Goal: Task Accomplishment & Management: Complete application form

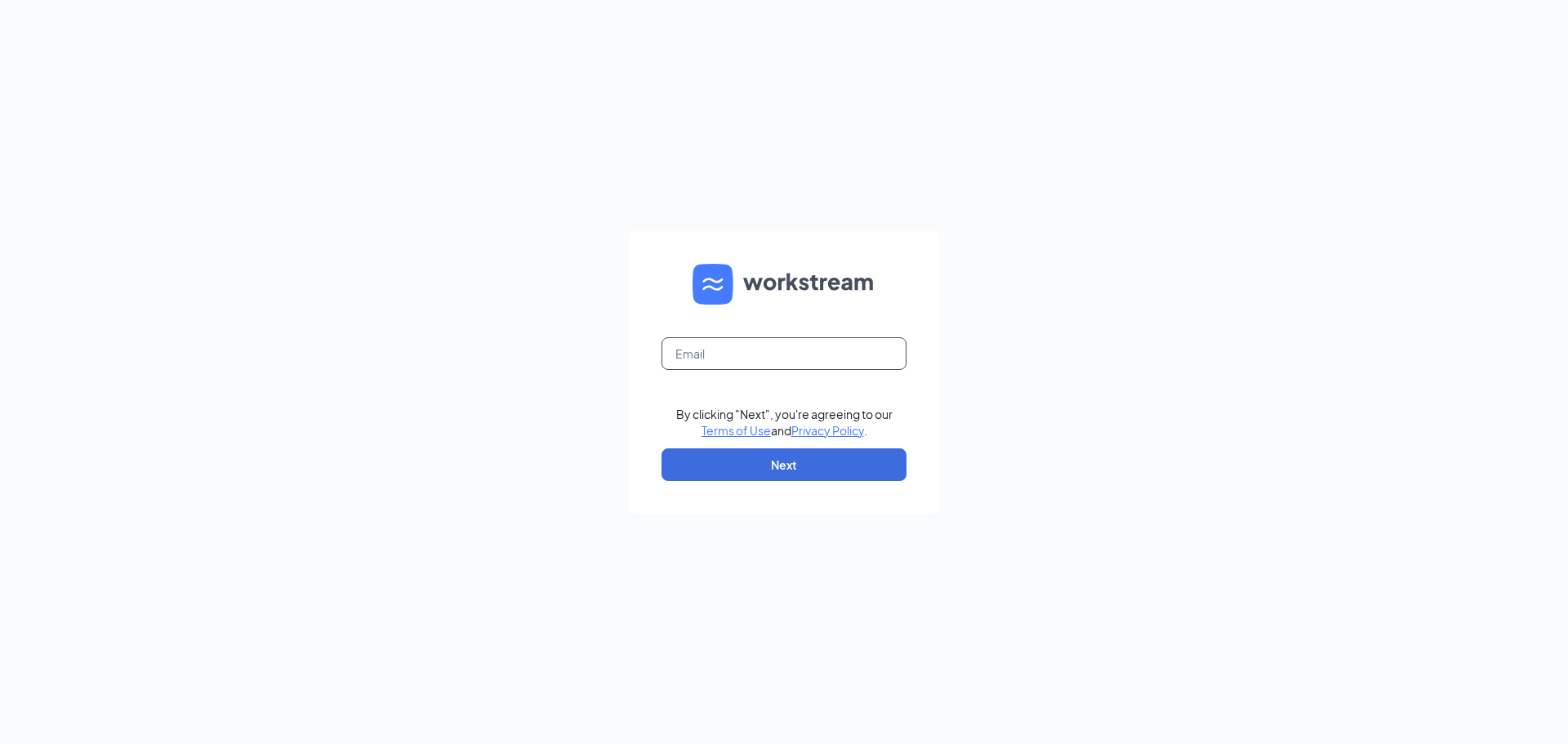
click at [731, 347] on input "text" at bounding box center [784, 354] width 245 height 33
type input "jfowler2003sc@msn.com"
click at [808, 467] on button "Next" at bounding box center [784, 464] width 245 height 33
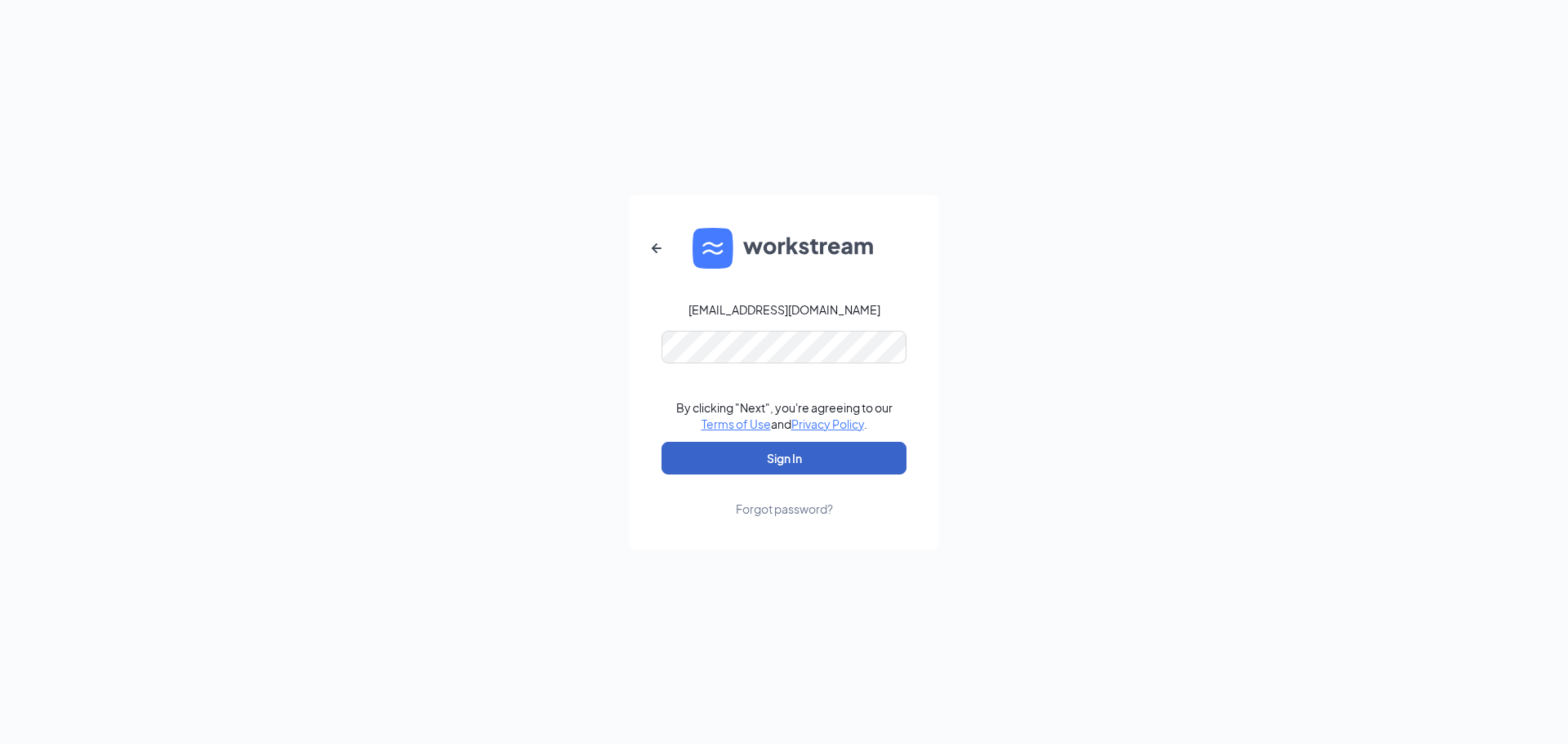
click at [808, 464] on button "Sign In" at bounding box center [784, 458] width 245 height 33
click at [789, 448] on button "Sign In" at bounding box center [784, 458] width 245 height 33
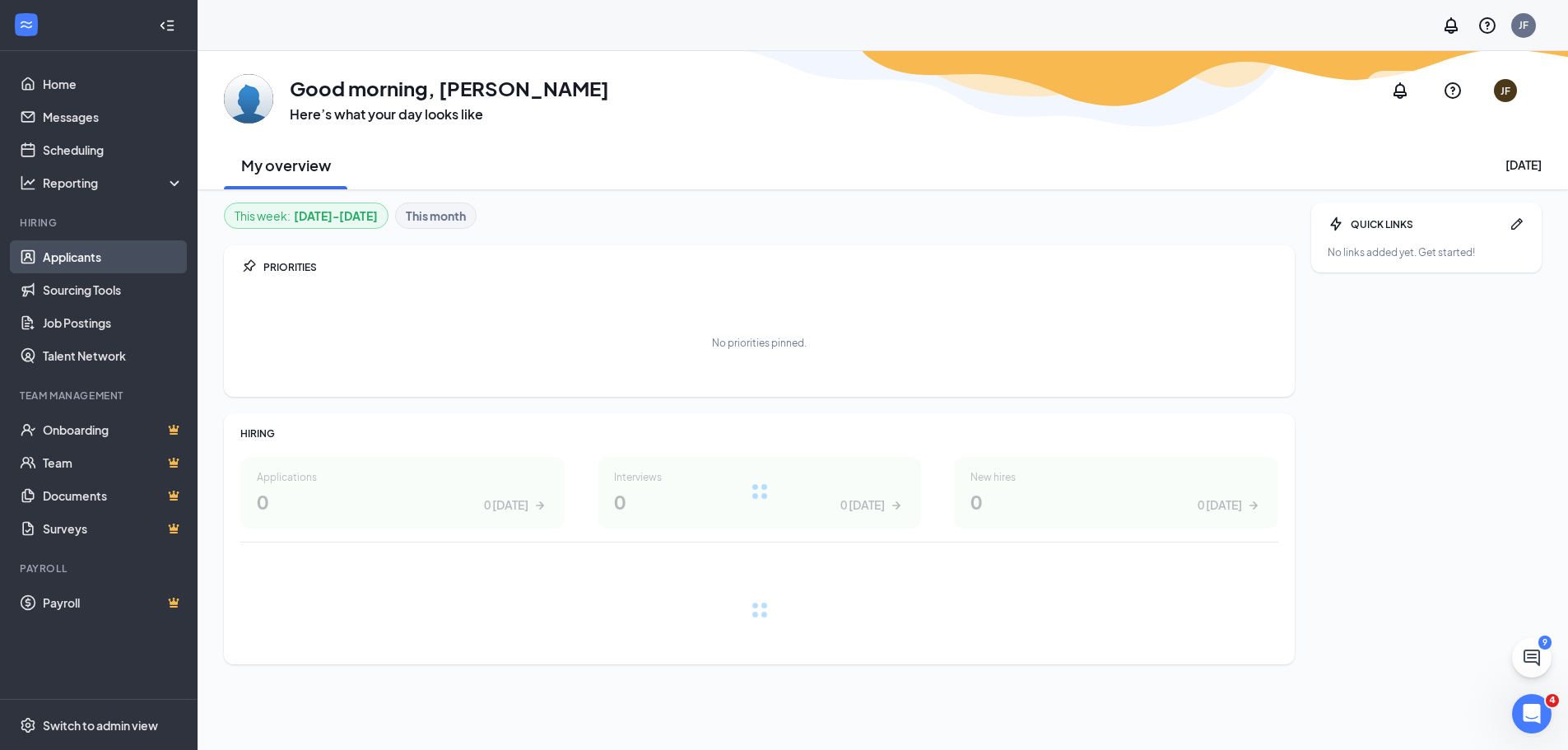
click at [104, 262] on link "Applicants" at bounding box center [113, 256] width 141 height 33
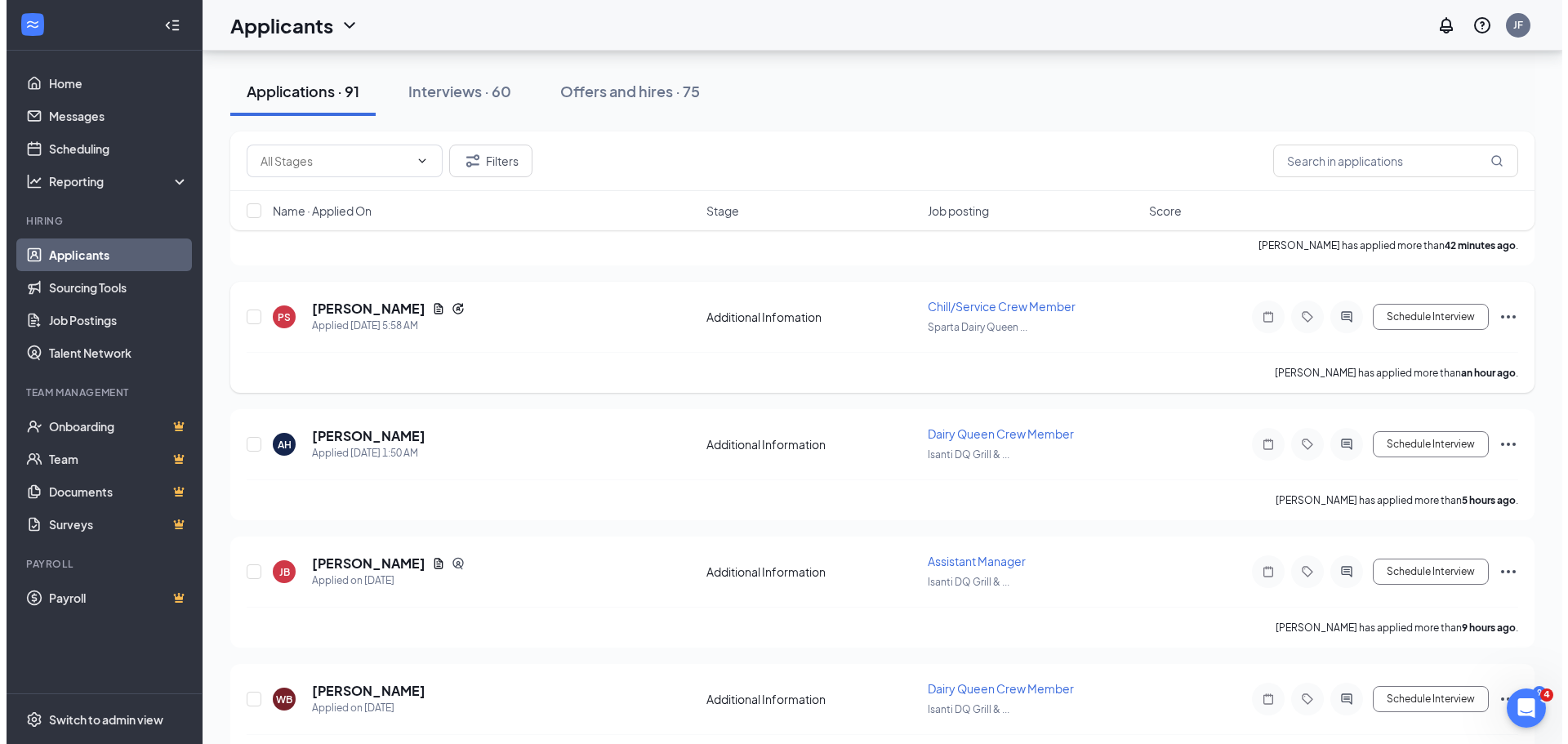
scroll to position [191, 0]
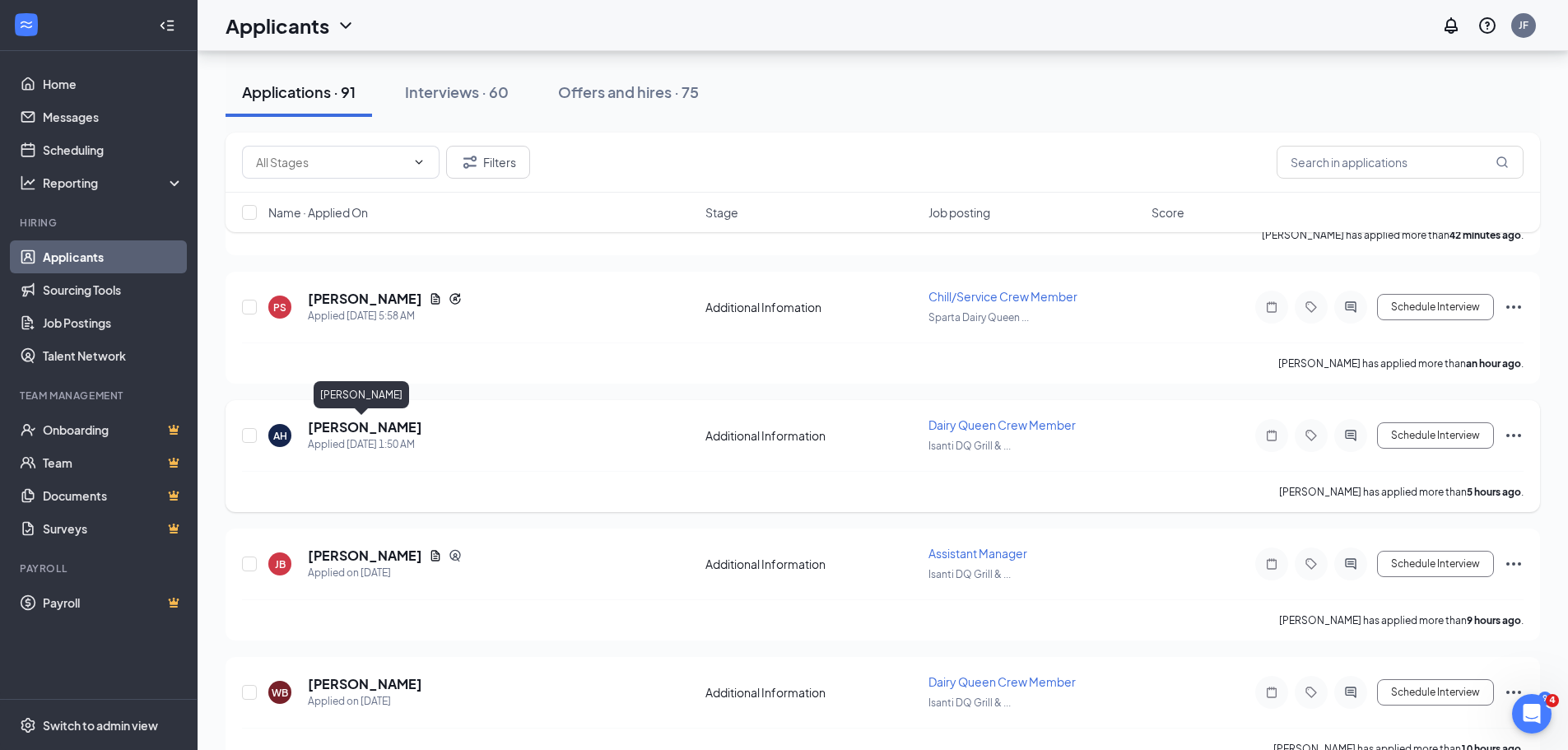
click at [353, 428] on h5 "[PERSON_NAME]" at bounding box center [365, 427] width 114 height 18
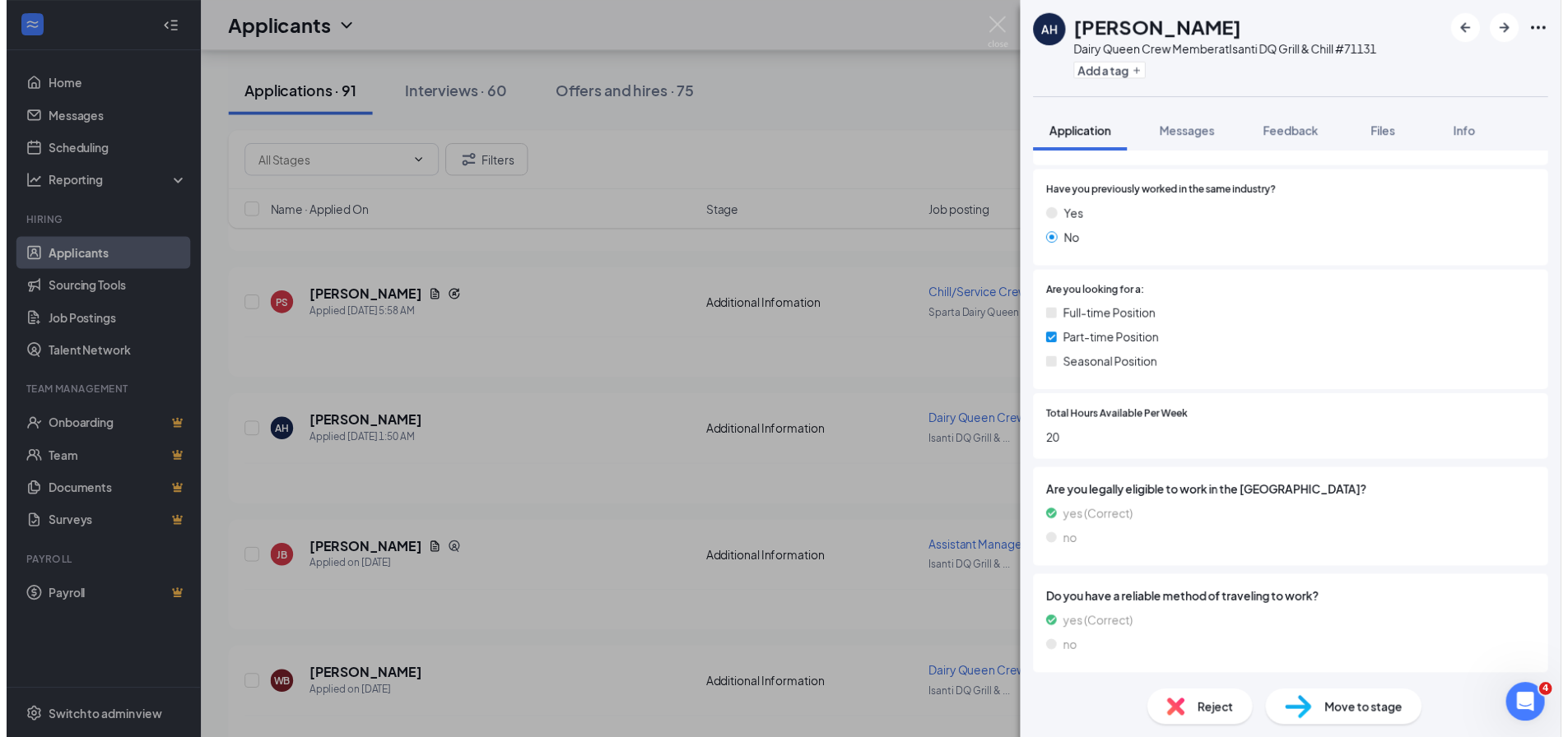
scroll to position [637, 0]
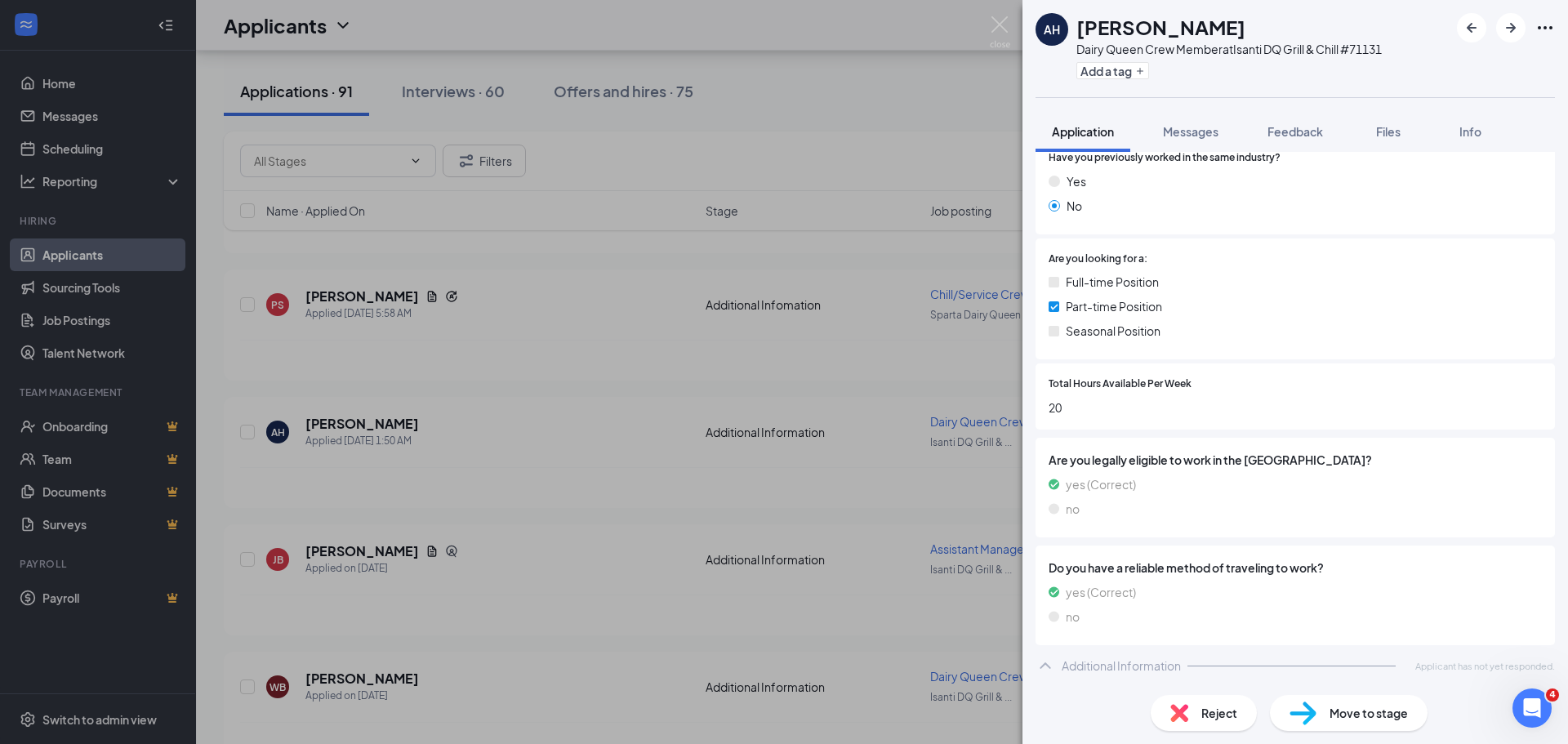
click at [592, 471] on div "[PERSON_NAME] Dairy Queen Crew Member at Isanti DQ Grill & Chill #71131 Add a t…" at bounding box center [784, 372] width 1568 height 744
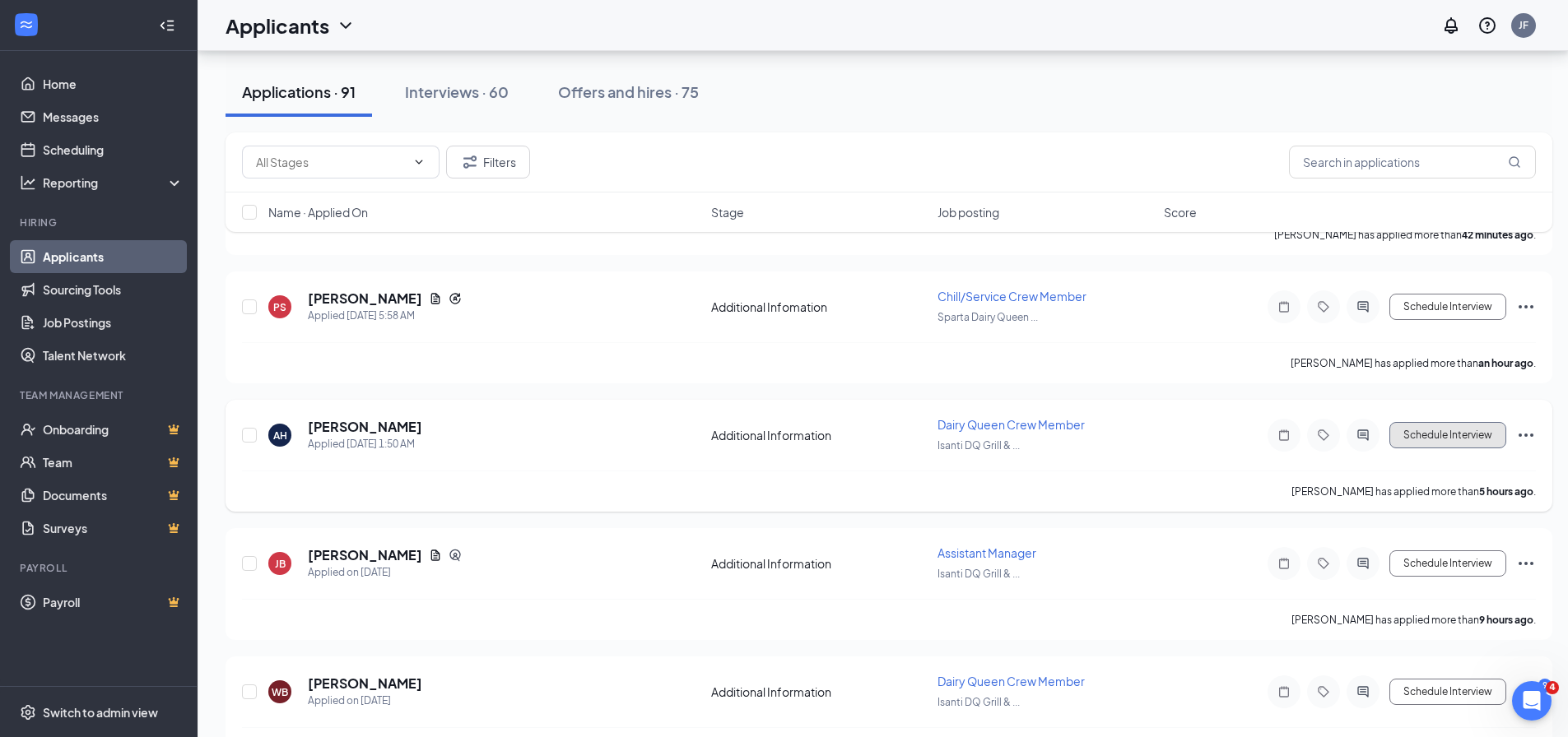
click at [1422, 443] on button "Schedule Interview" at bounding box center [1448, 435] width 117 height 26
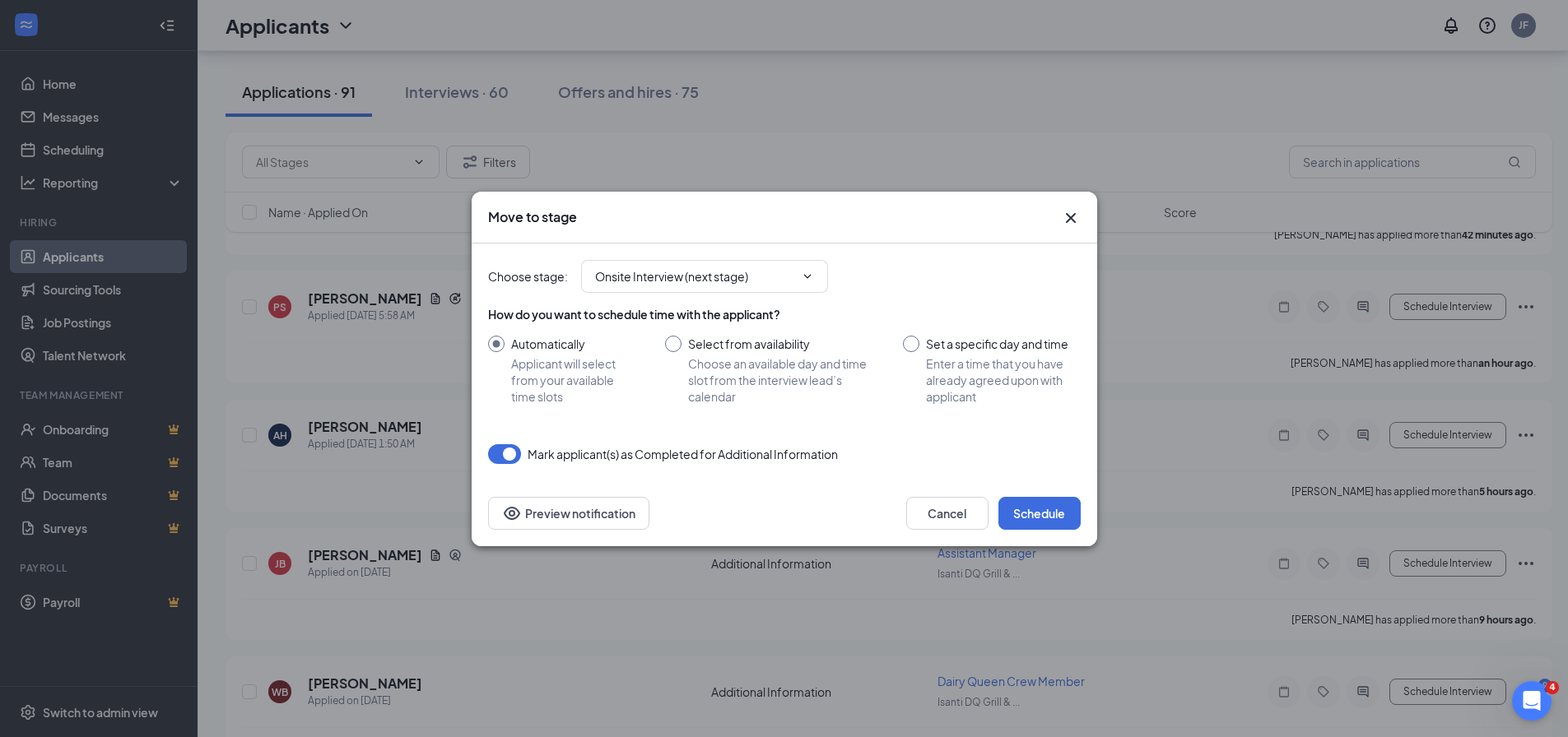
click at [911, 343] on input "Set a specific day and time Enter a time that you have already agreed upon with…" at bounding box center [991, 371] width 177 height 69
radio input "true"
radio input "false"
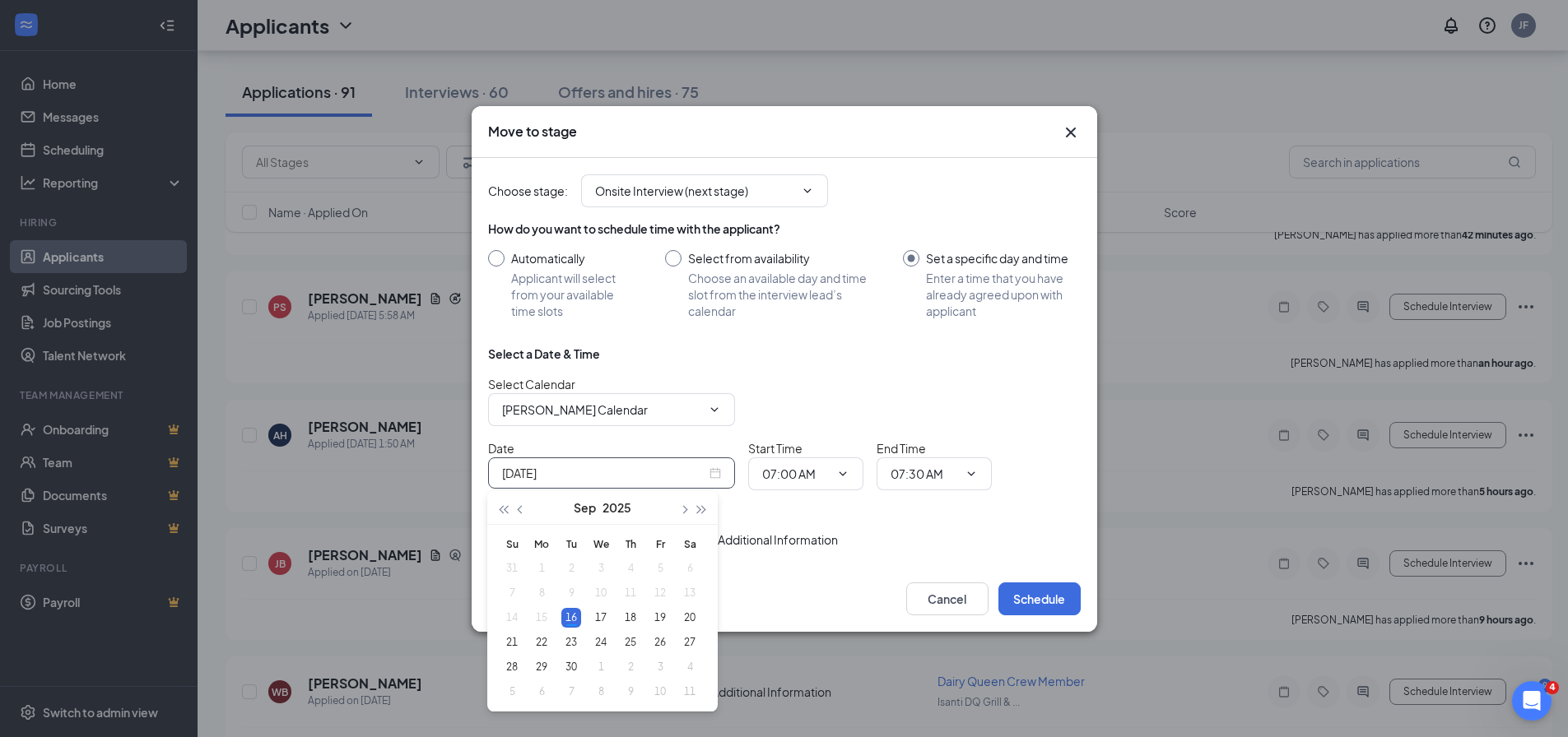
click at [639, 480] on input "[DATE]" at bounding box center [604, 472] width 204 height 18
type input "[DATE]"
click at [634, 619] on div "18" at bounding box center [630, 618] width 19 height 19
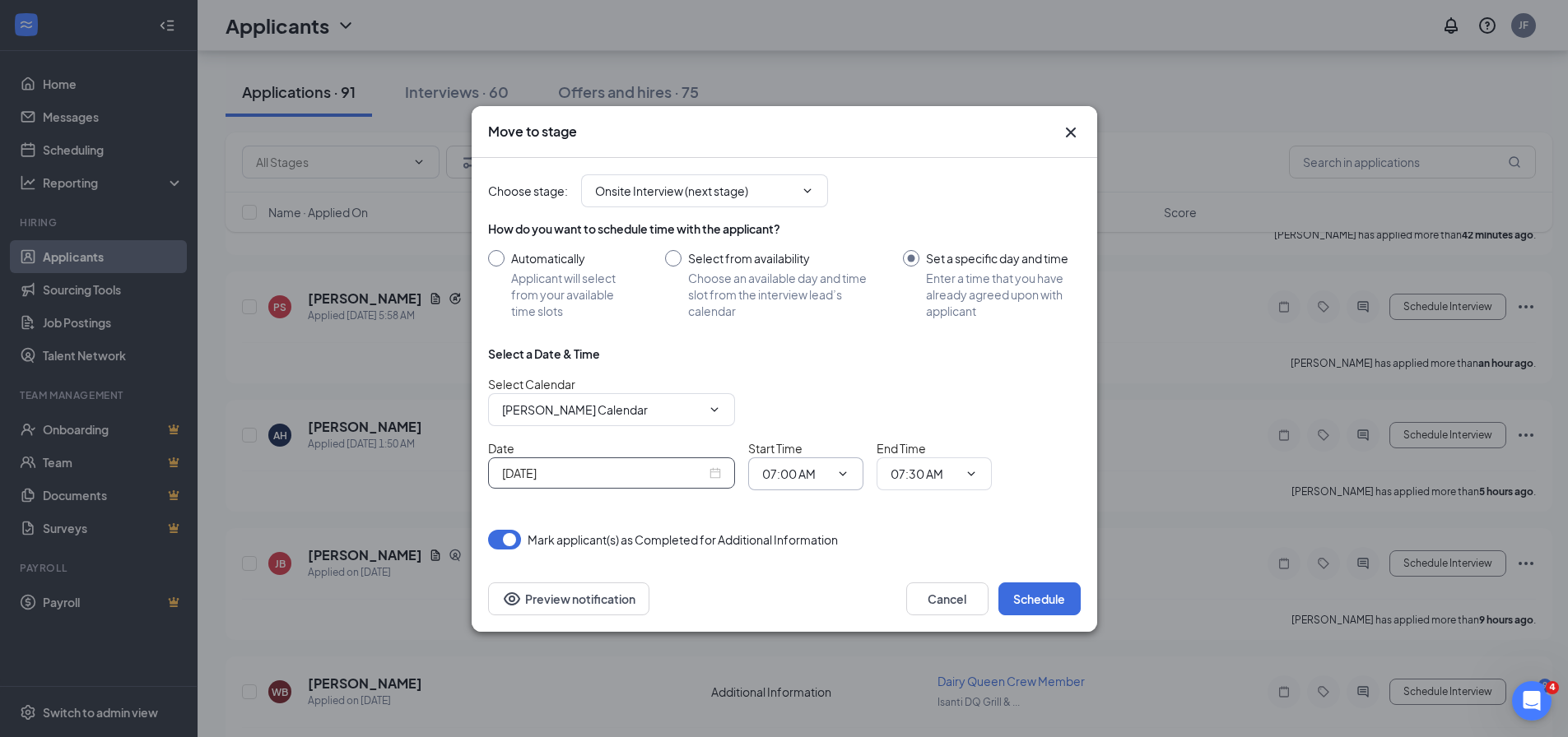
click at [846, 474] on icon "ChevronDown" at bounding box center [843, 474] width 14 height 14
click at [796, 477] on input "07:00 AM" at bounding box center [796, 473] width 68 height 18
click at [633, 415] on input "[PERSON_NAME] Calendar" at bounding box center [601, 410] width 199 height 18
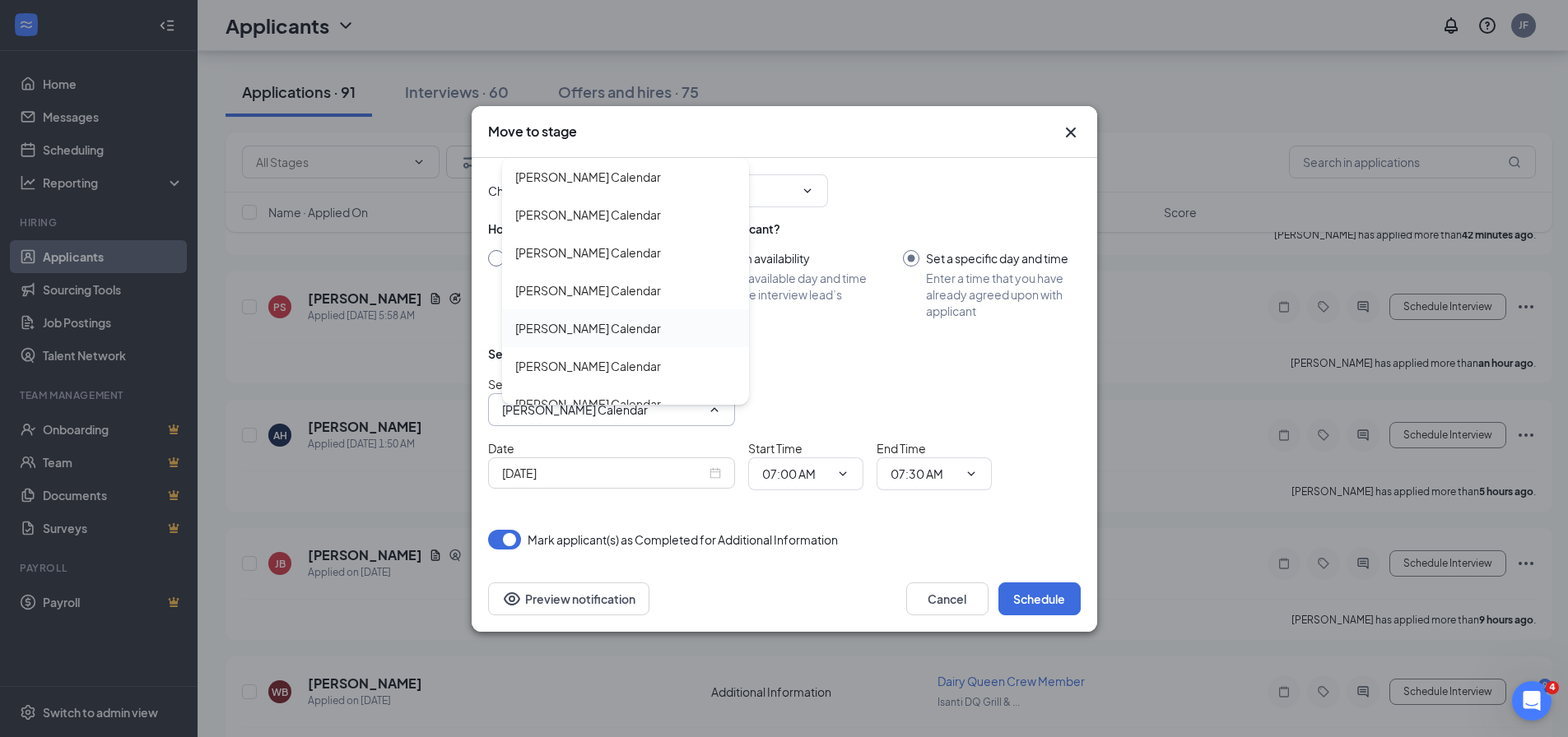
click at [626, 322] on div "[PERSON_NAME] Calendar" at bounding box center [588, 327] width 146 height 18
type input "[PERSON_NAME] Calendar"
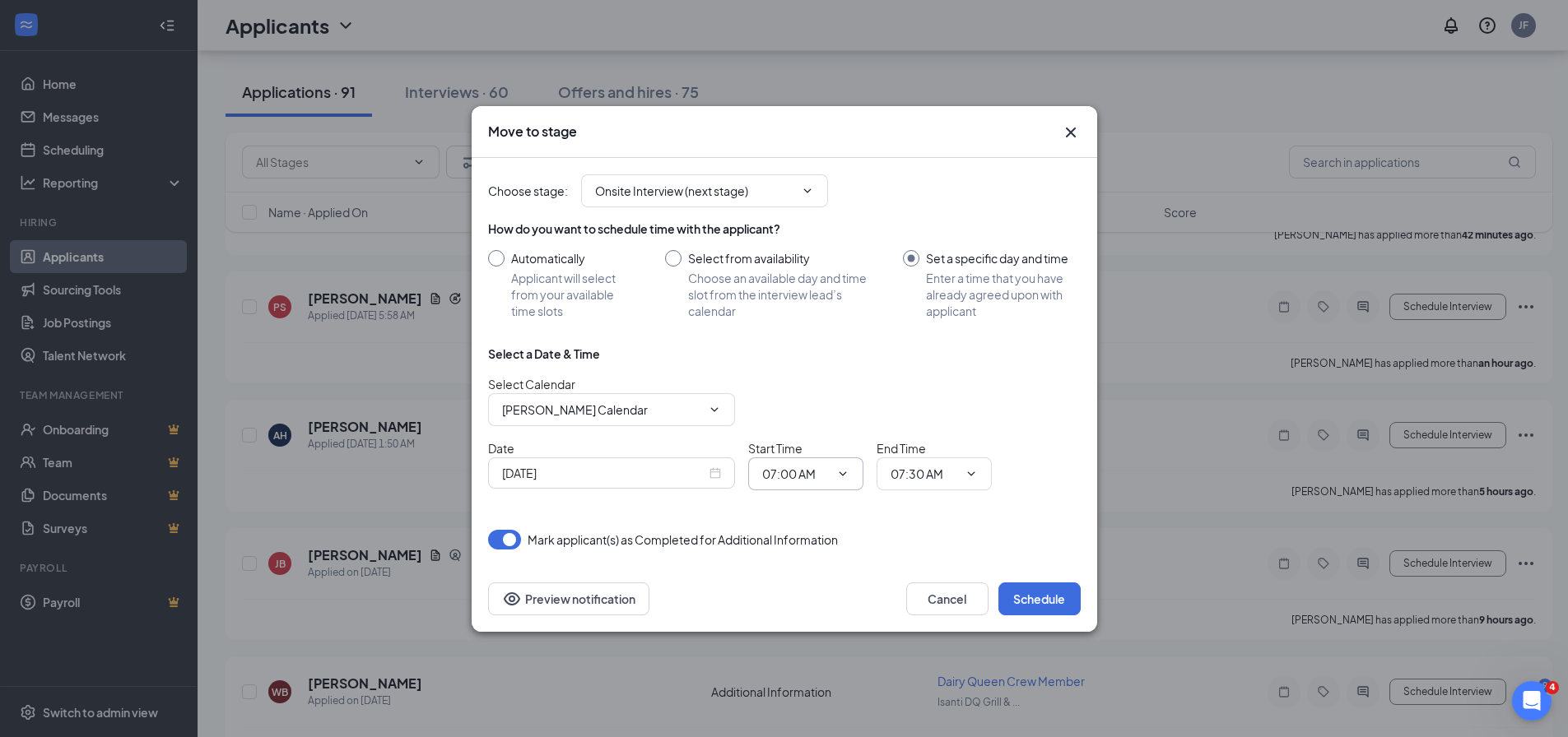
click at [824, 472] on input "07:00 AM" at bounding box center [796, 473] width 68 height 18
click at [816, 406] on div "03:45 PM" at bounding box center [820, 396] width 115 height 38
type input "03:45 PM"
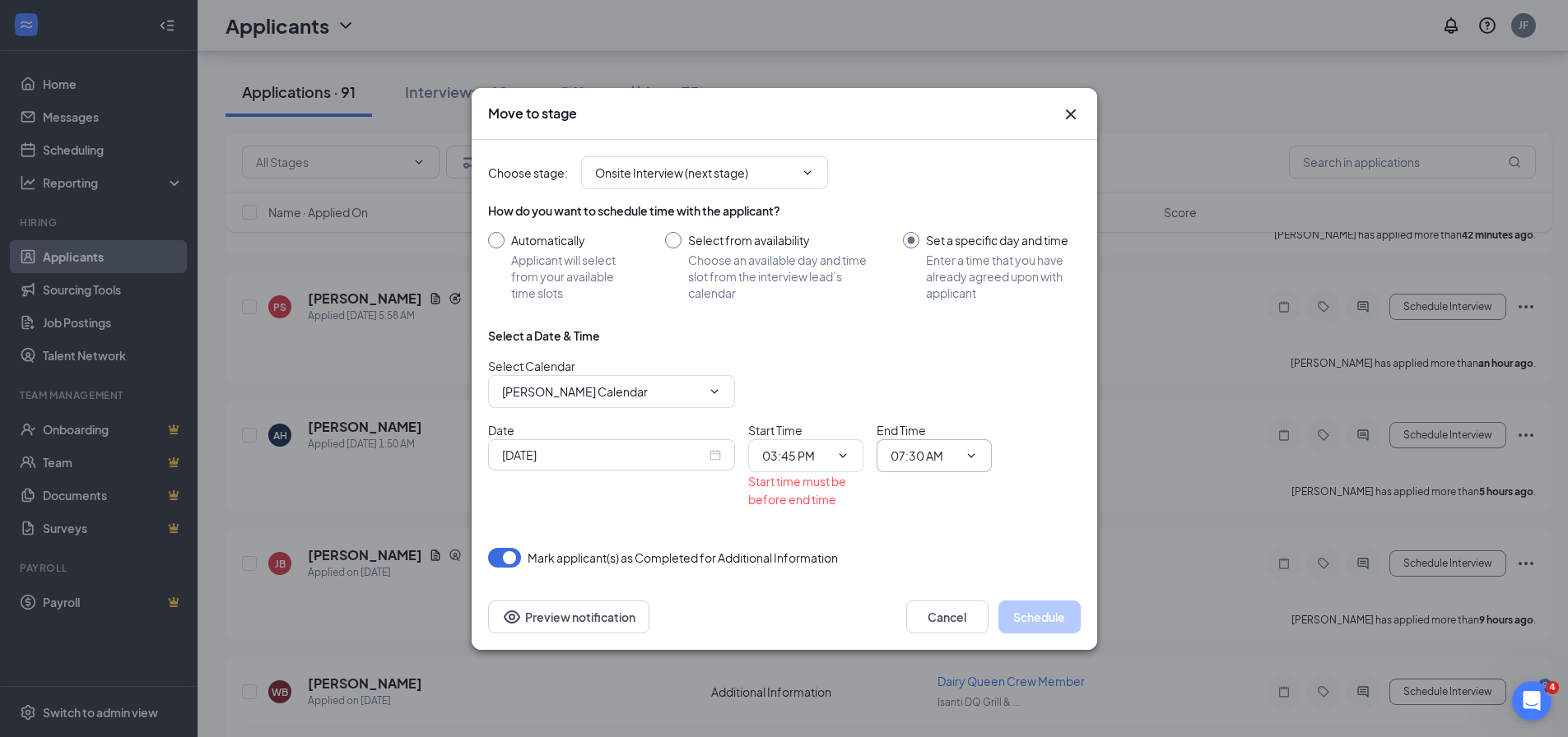
click at [932, 465] on span "07:30 AM" at bounding box center [935, 455] width 115 height 33
click at [933, 458] on input "07:30 AM" at bounding box center [925, 455] width 68 height 18
click at [936, 420] on div "04:15 PM" at bounding box center [928, 417] width 48 height 18
type input "04:15 PM"
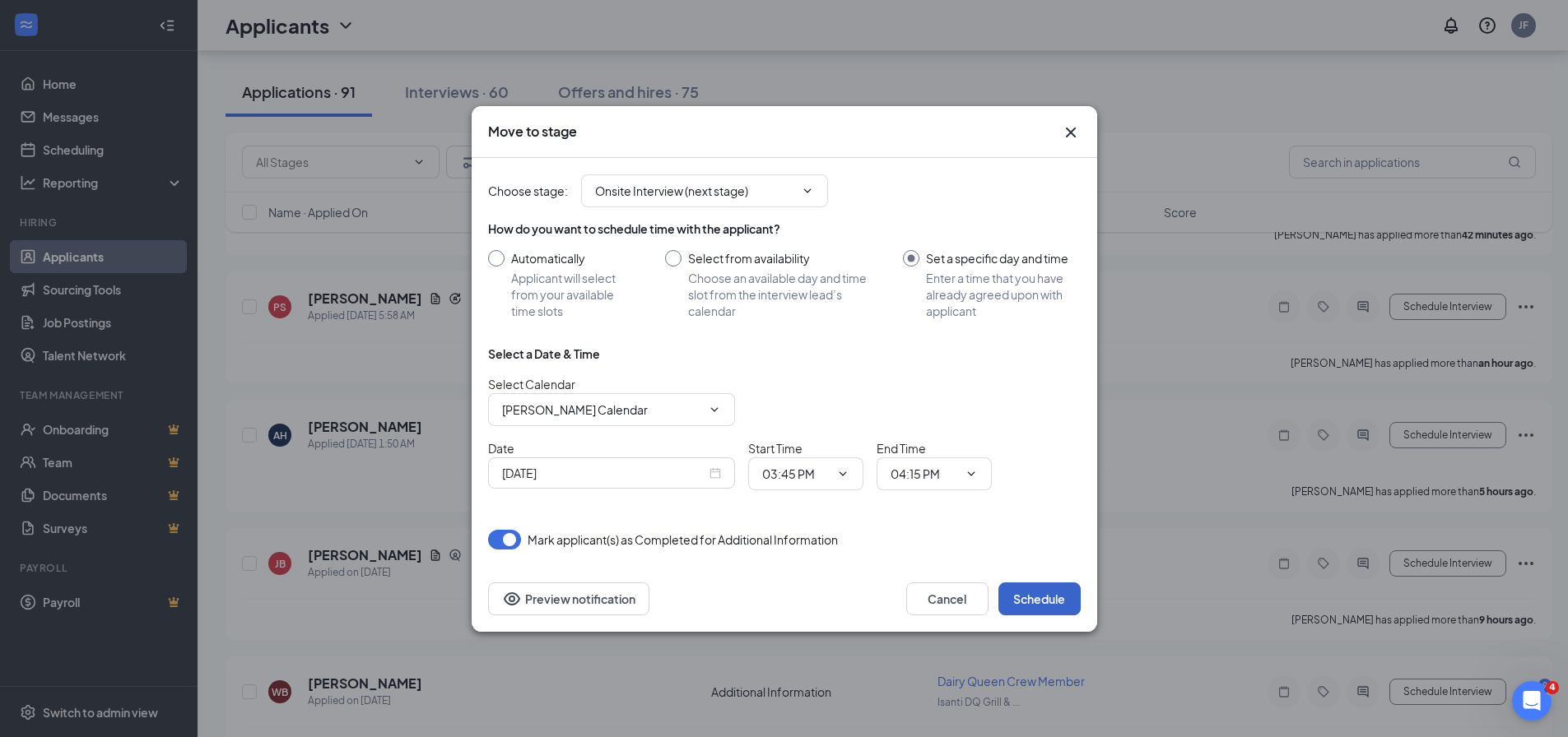
click at [1040, 605] on button "Schedule" at bounding box center [1039, 598] width 82 height 33
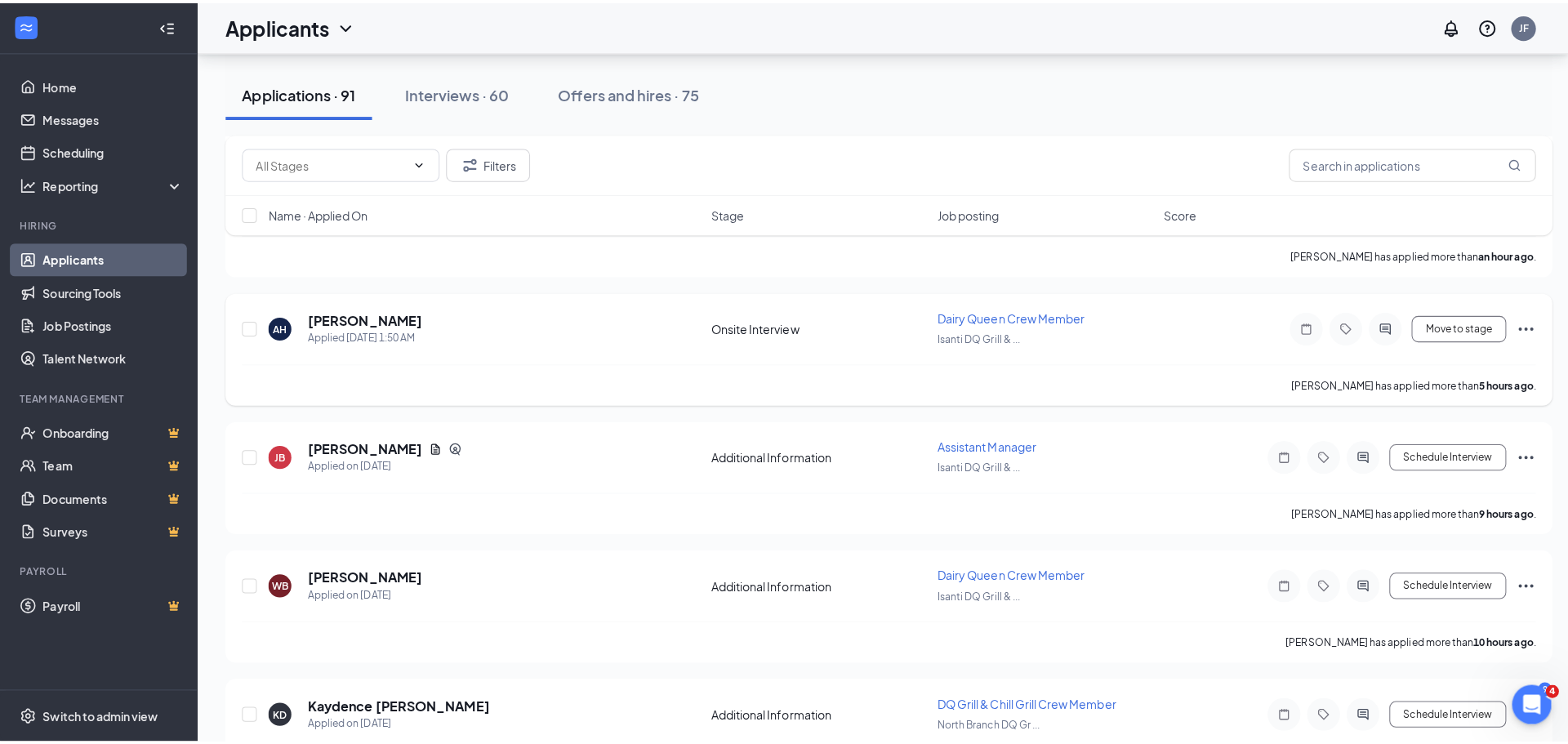
scroll to position [300, 0]
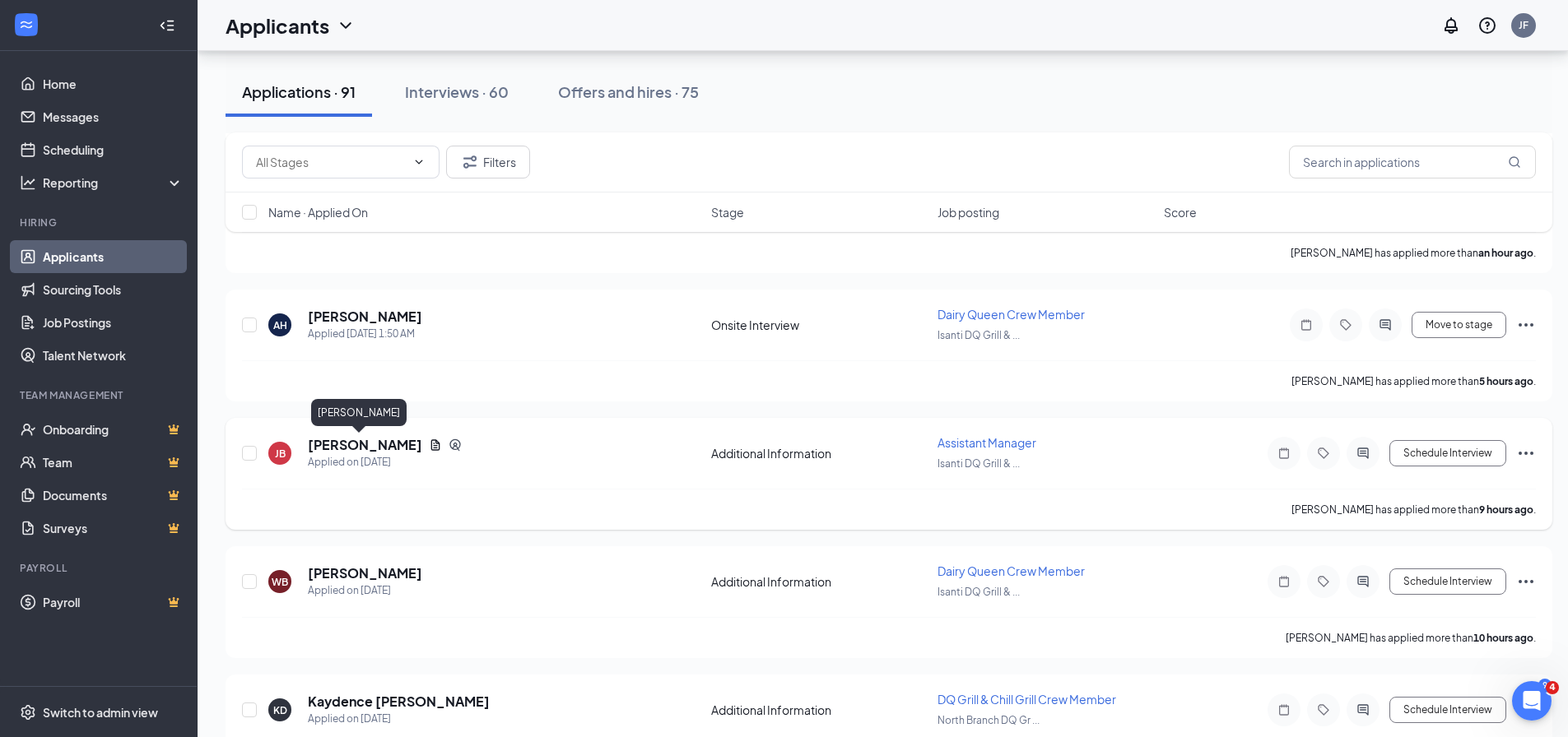
click at [329, 443] on h5 "[PERSON_NAME]" at bounding box center [365, 444] width 114 height 18
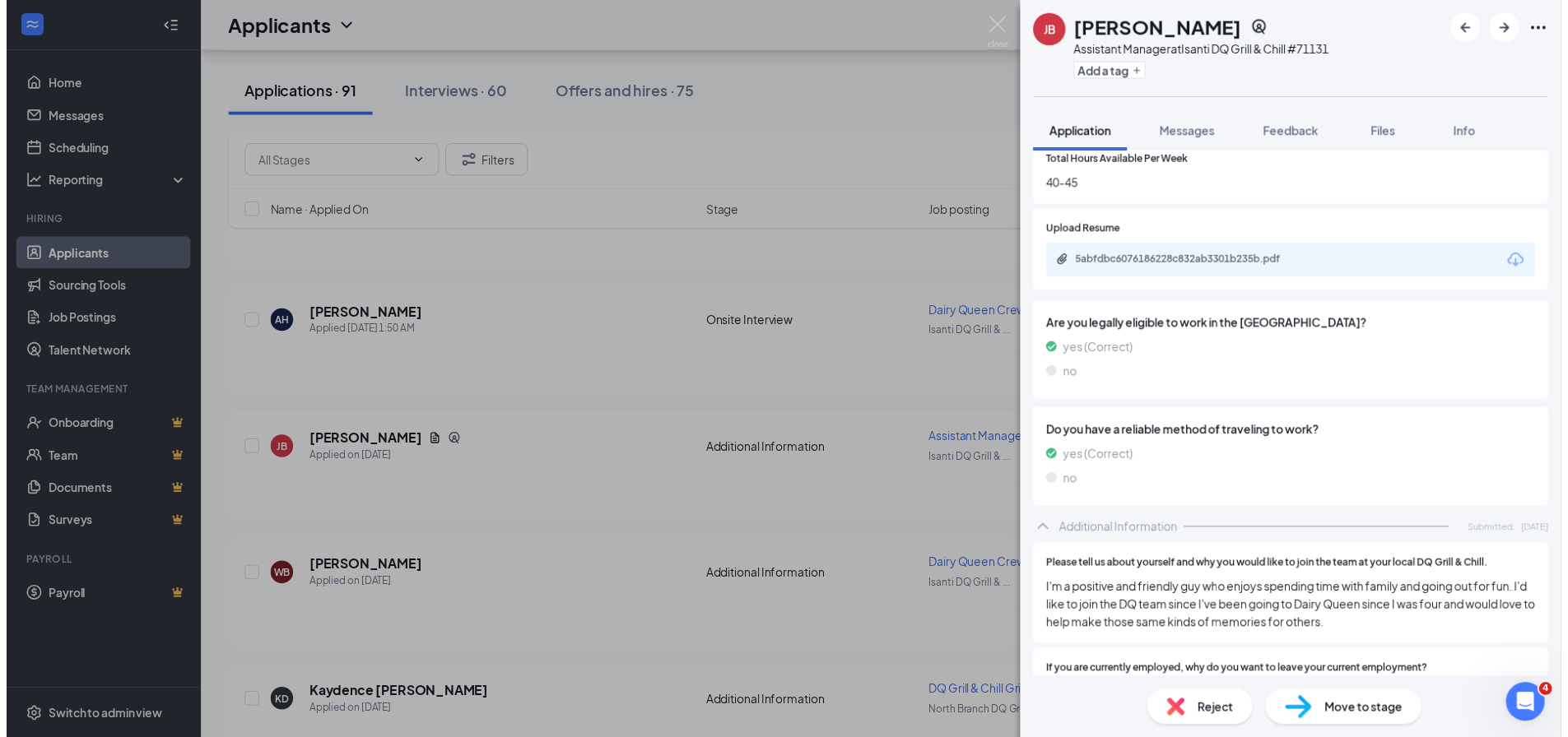
scroll to position [905, 0]
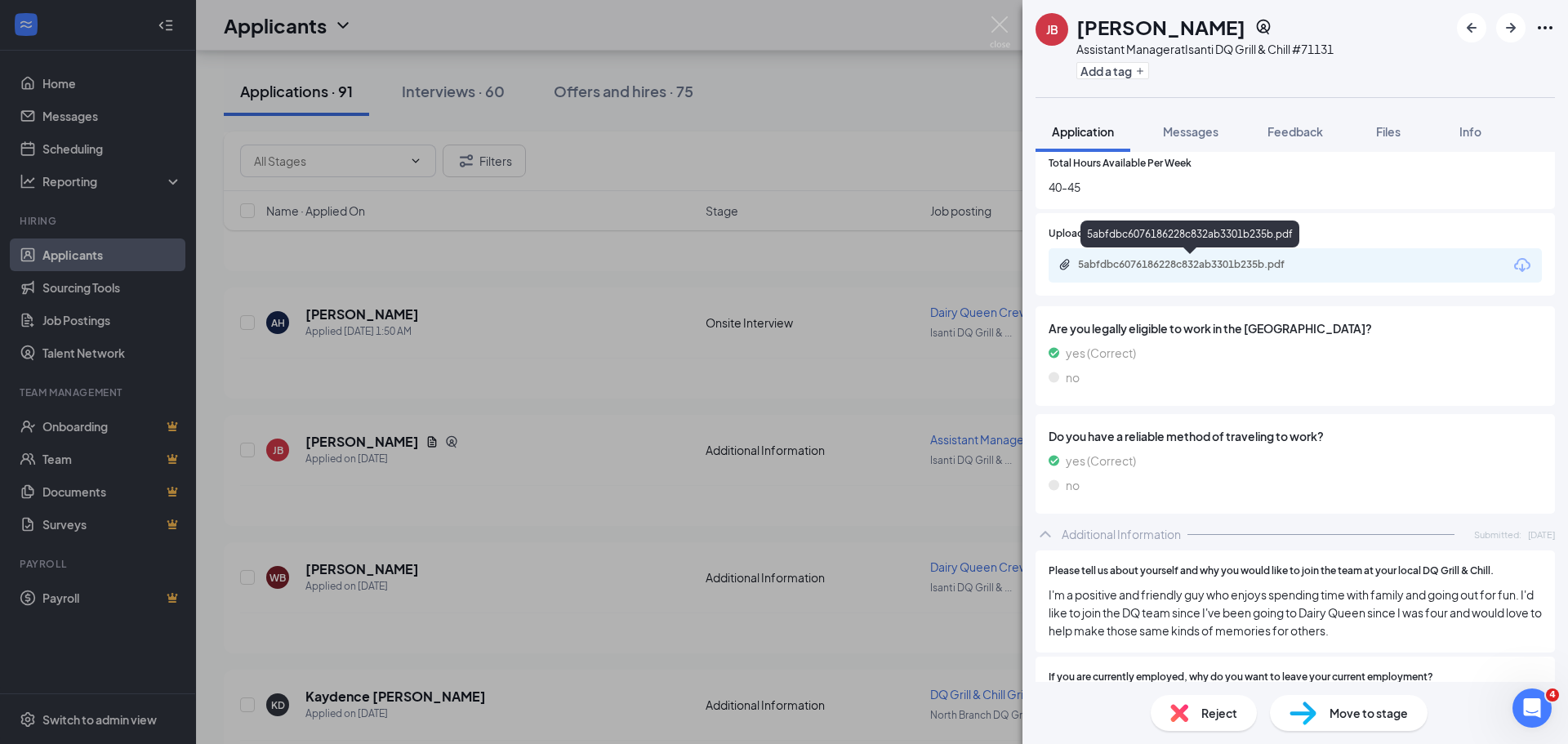
click at [1126, 263] on div "5abfdbc6076186228c832ab3301b235b.pdf" at bounding box center [1192, 265] width 228 height 13
click at [999, 23] on img at bounding box center [999, 32] width 20 height 32
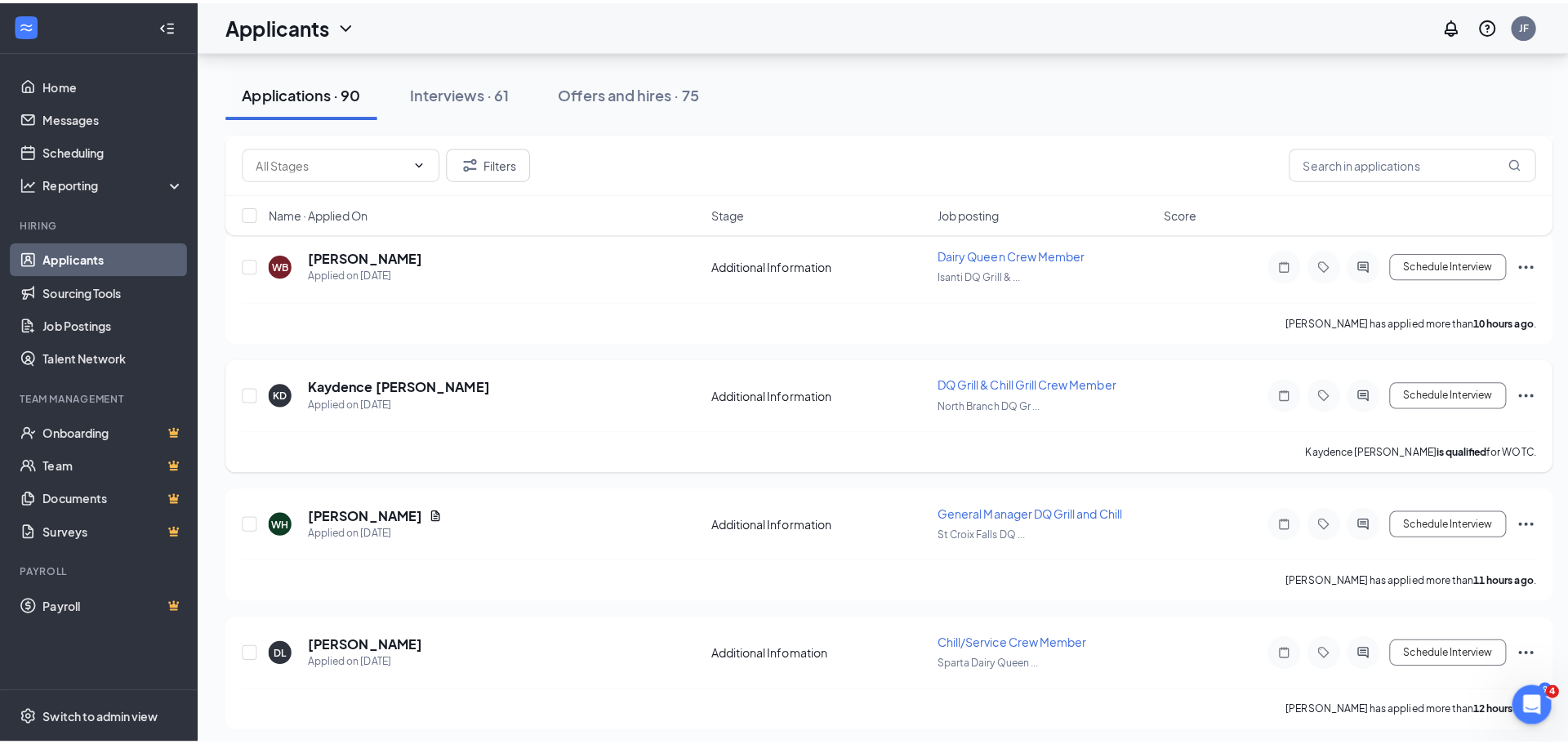
scroll to position [516, 0]
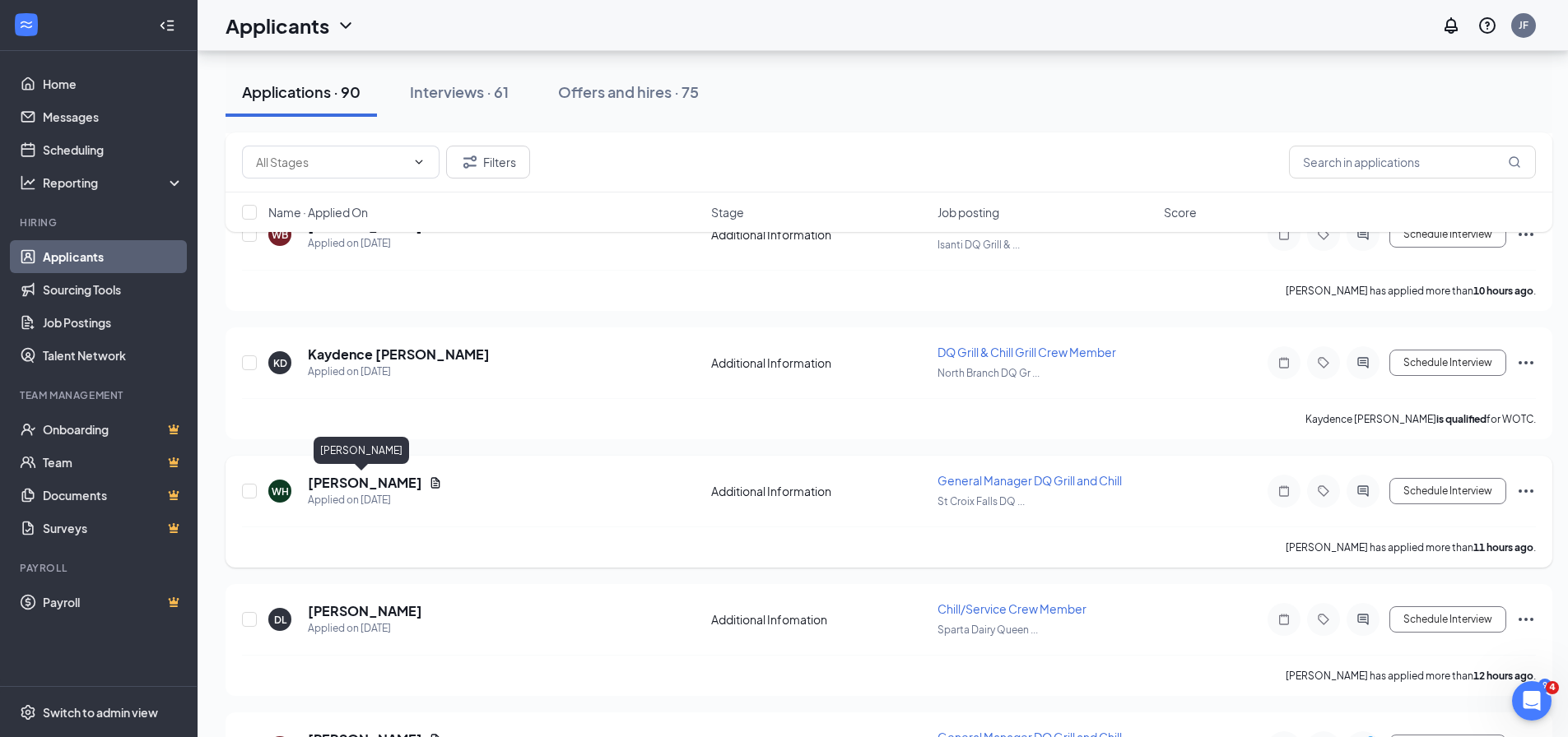
click at [362, 481] on h5 "[PERSON_NAME]" at bounding box center [365, 482] width 114 height 18
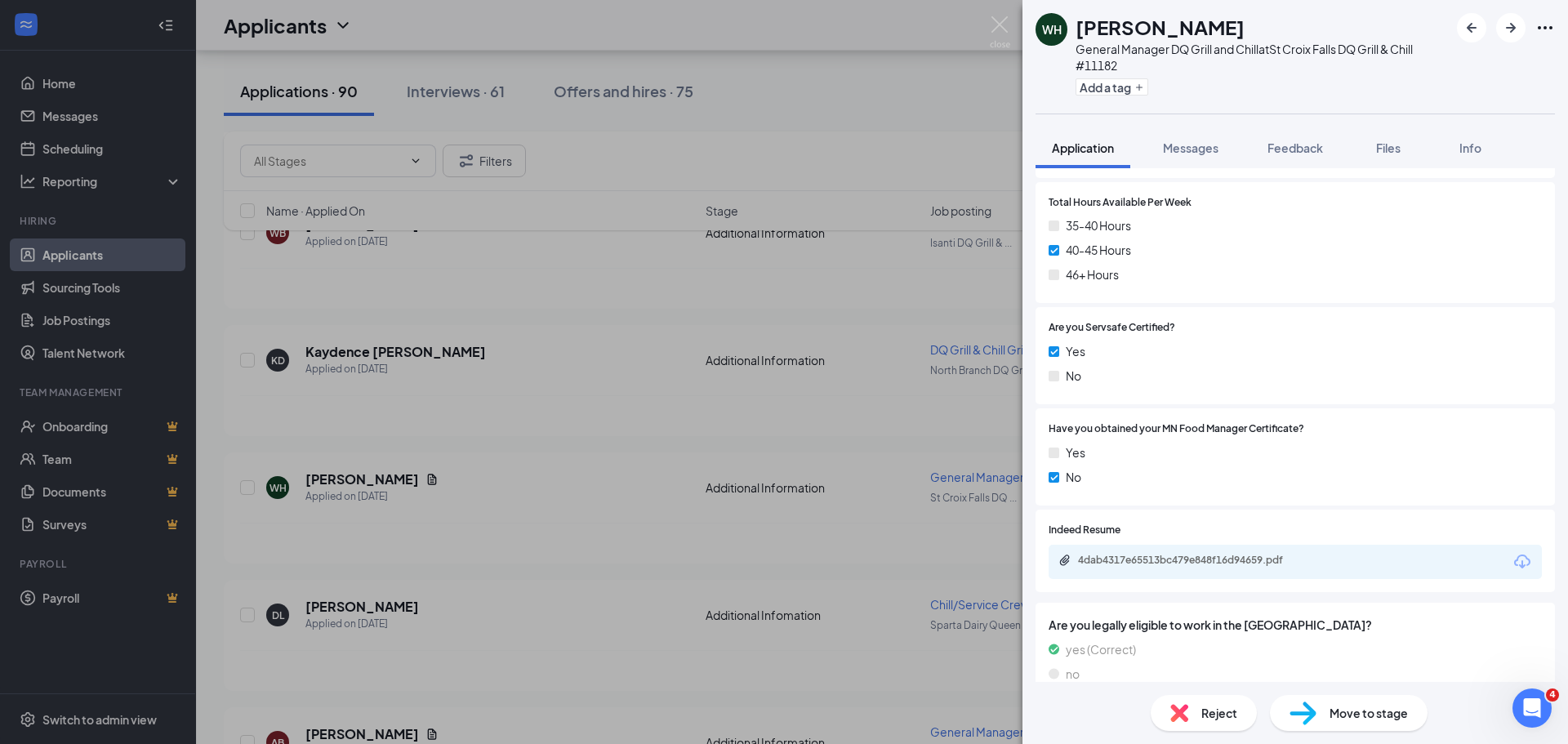
scroll to position [737, 0]
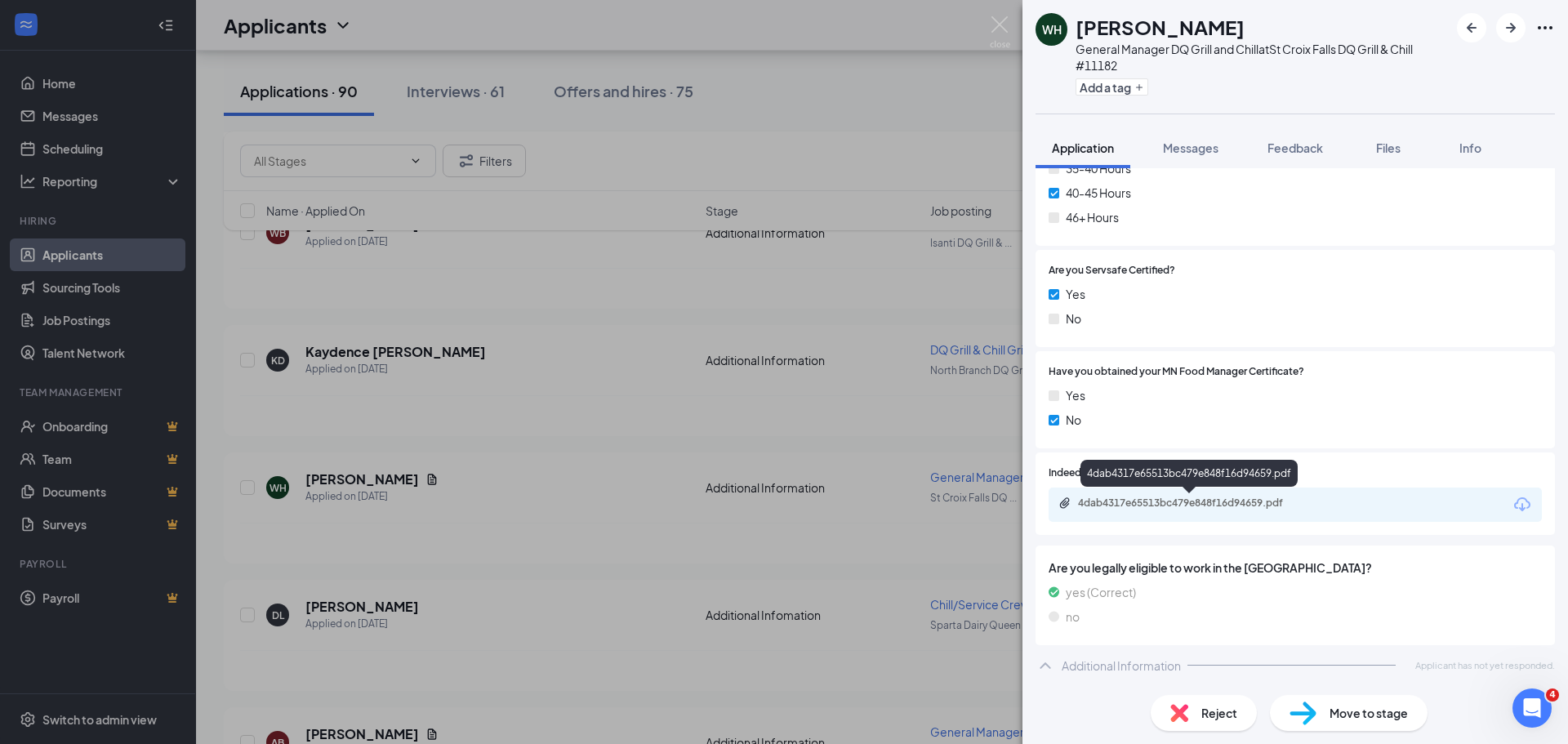
click at [1130, 497] on div "4dab4317e65513bc479e848f16d94659.pdf" at bounding box center [1192, 503] width 228 height 13
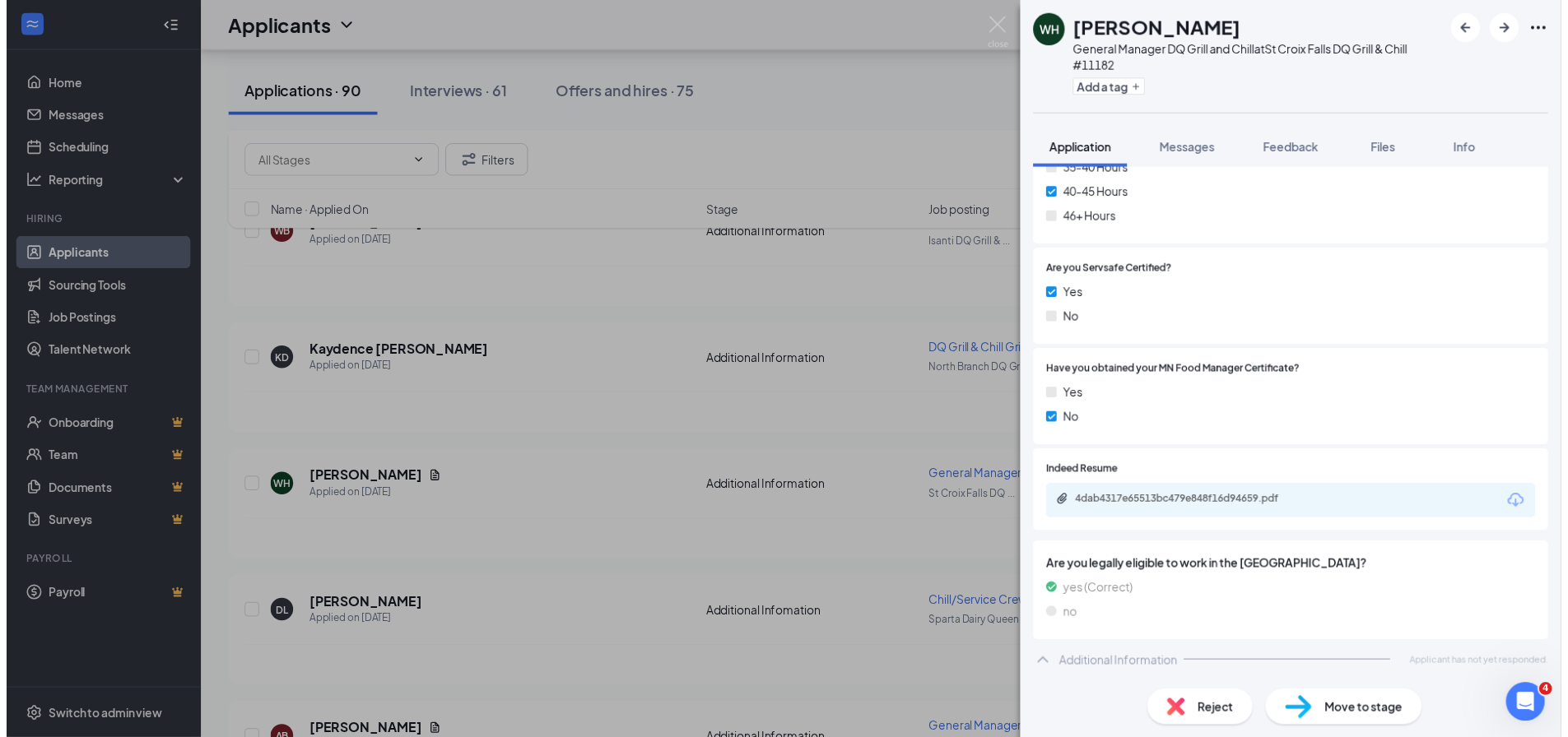
scroll to position [736, 0]
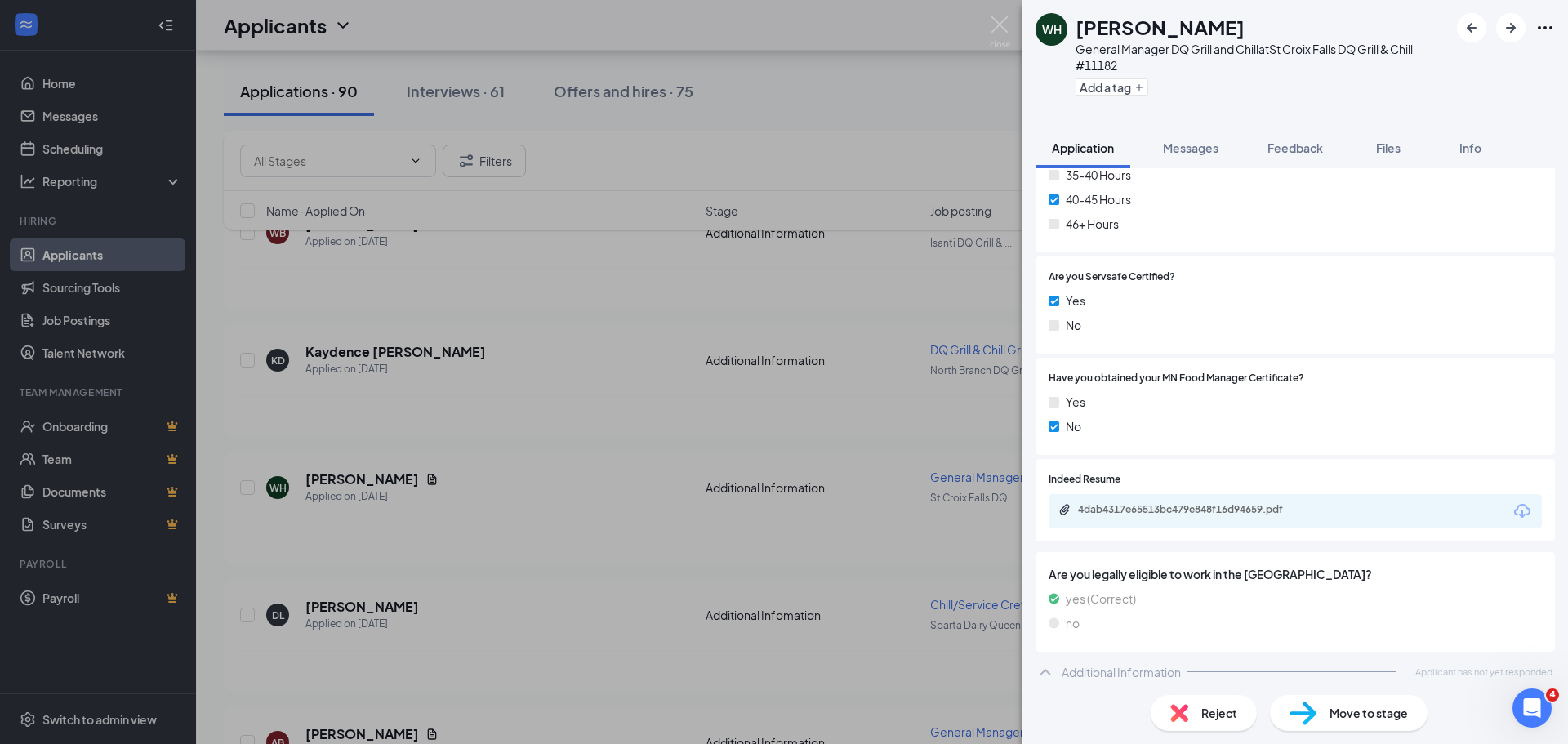
click at [601, 413] on div "WH [PERSON_NAME] General Manager DQ Grill and Chill at [GEOGRAPHIC_DATA] DQ Gri…" at bounding box center [784, 372] width 1568 height 744
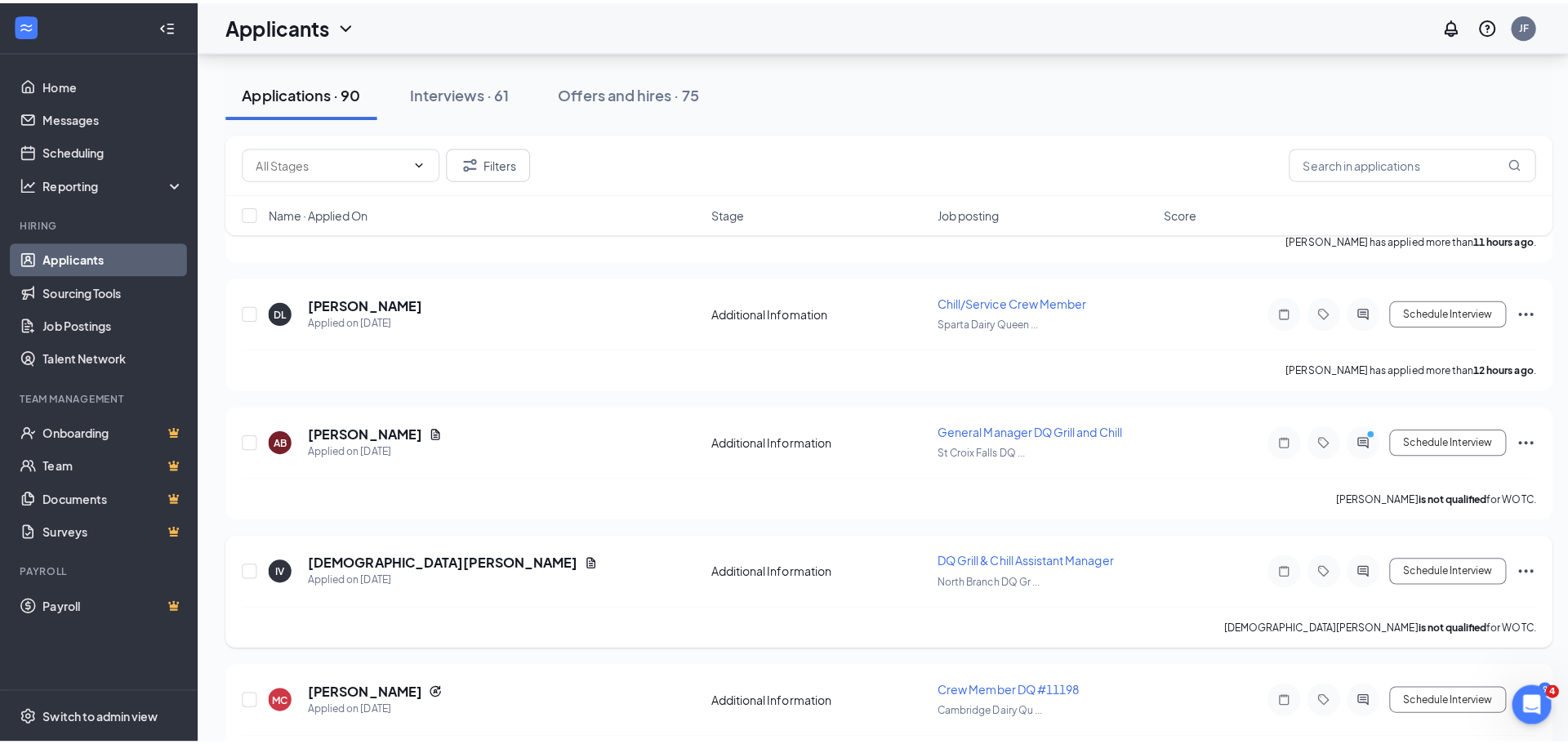
scroll to position [843, 0]
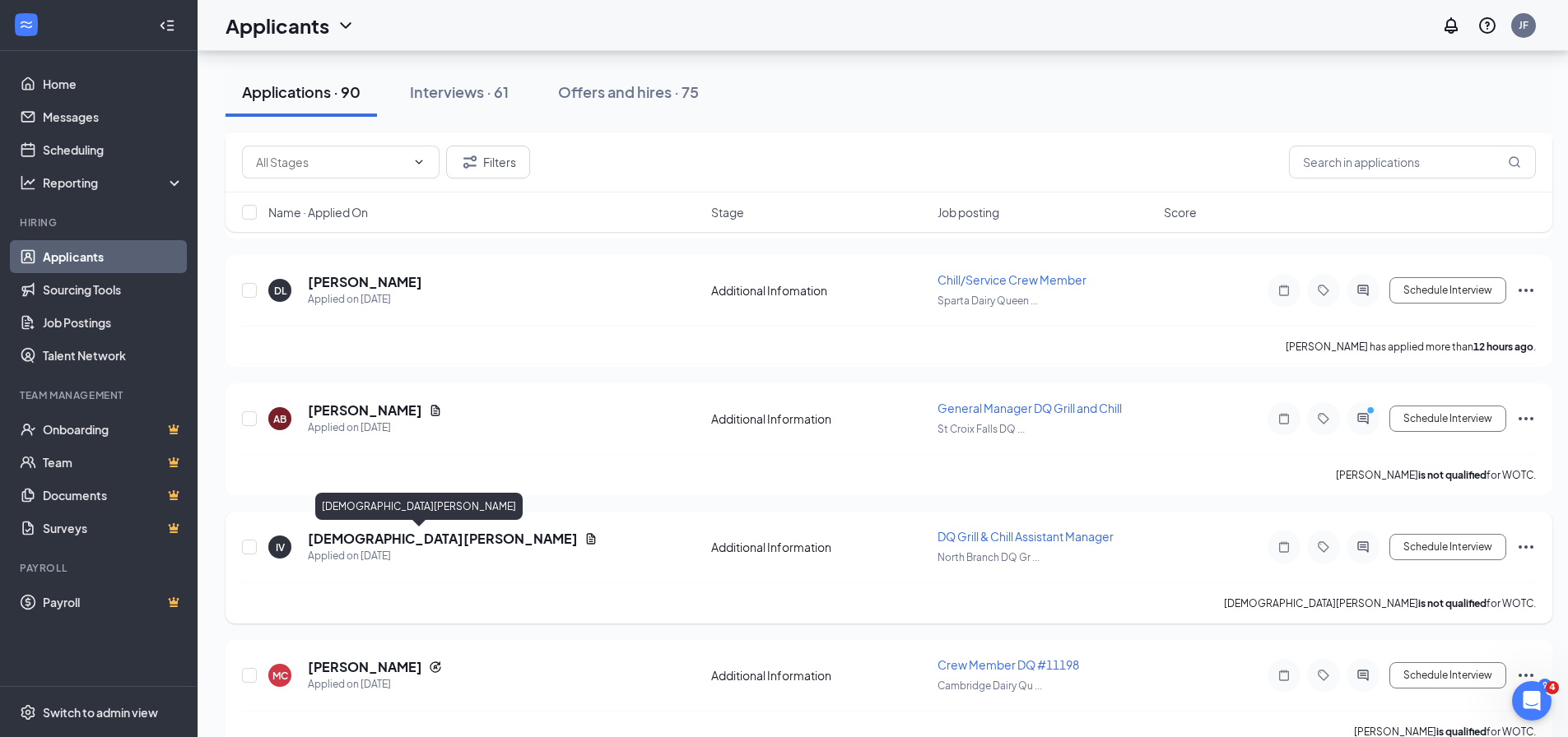
click at [370, 534] on h5 "[DEMOGRAPHIC_DATA][PERSON_NAME]" at bounding box center [443, 538] width 270 height 18
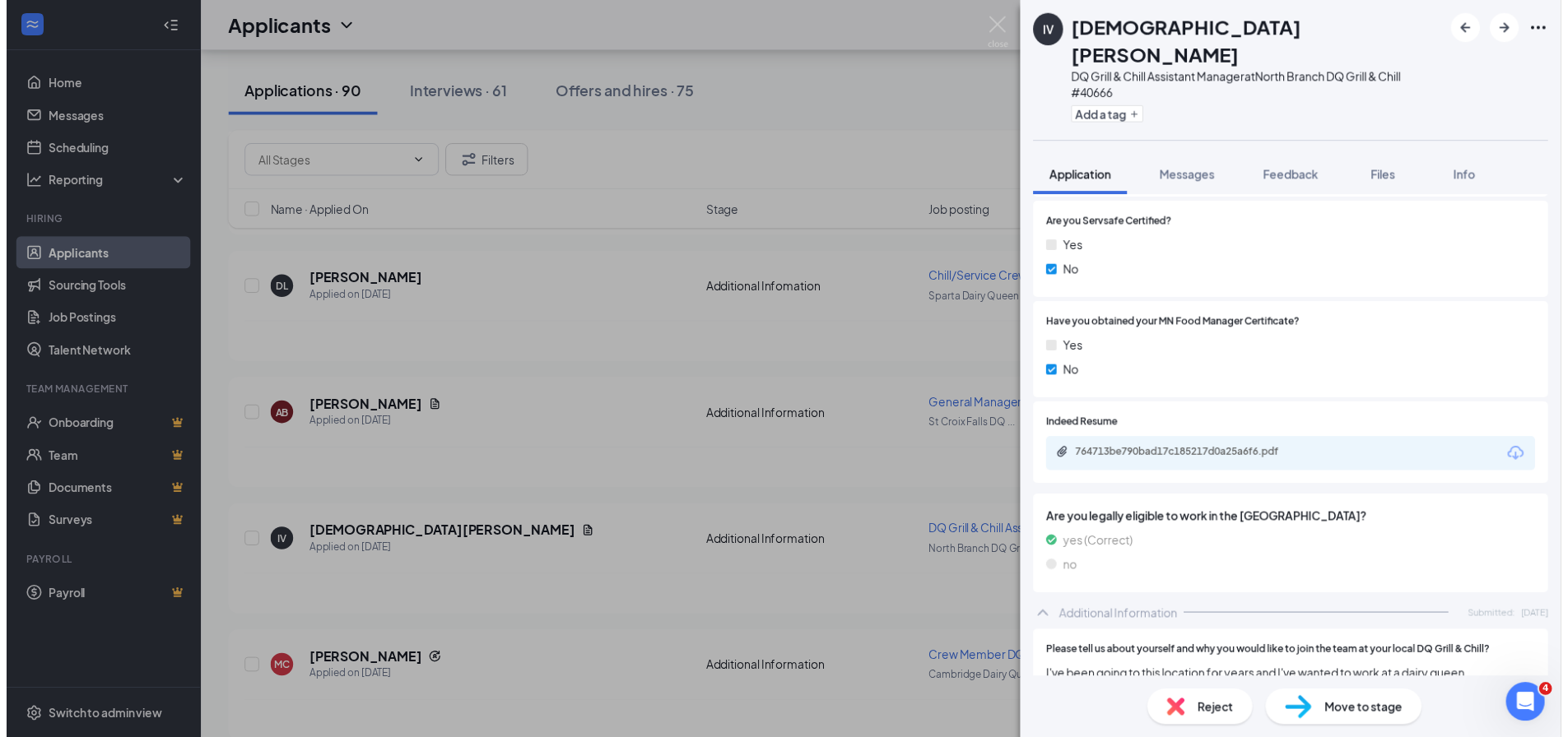
scroll to position [822, 0]
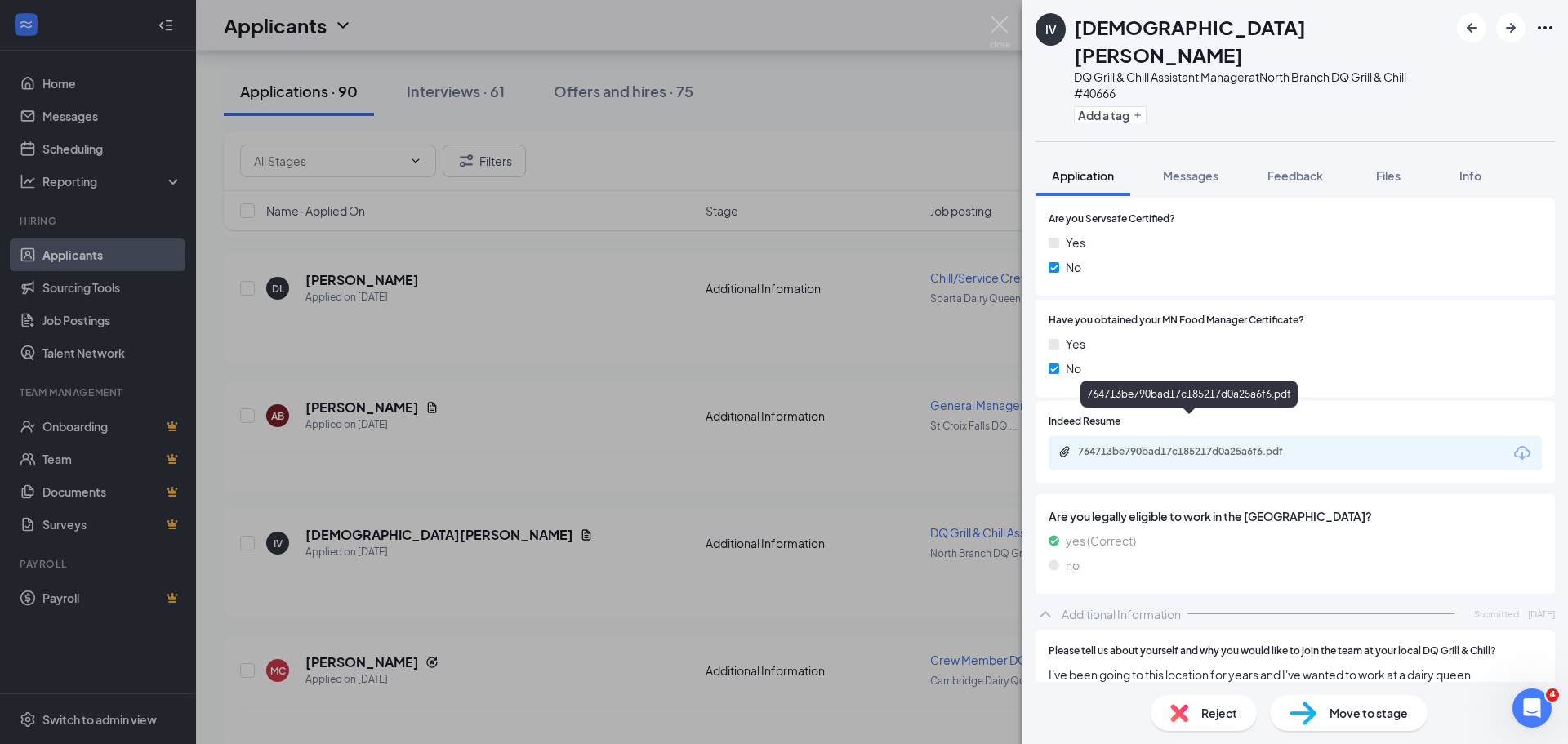
click at [1146, 445] on div "764713be790bad17c185217d0a25a6f6.pdf" at bounding box center [1192, 452] width 228 height 13
click at [543, 385] on div "IV [PERSON_NAME] DQ Grill & Chill Assistant Manager at [GEOGRAPHIC_DATA] DQ Gri…" at bounding box center [784, 372] width 1568 height 744
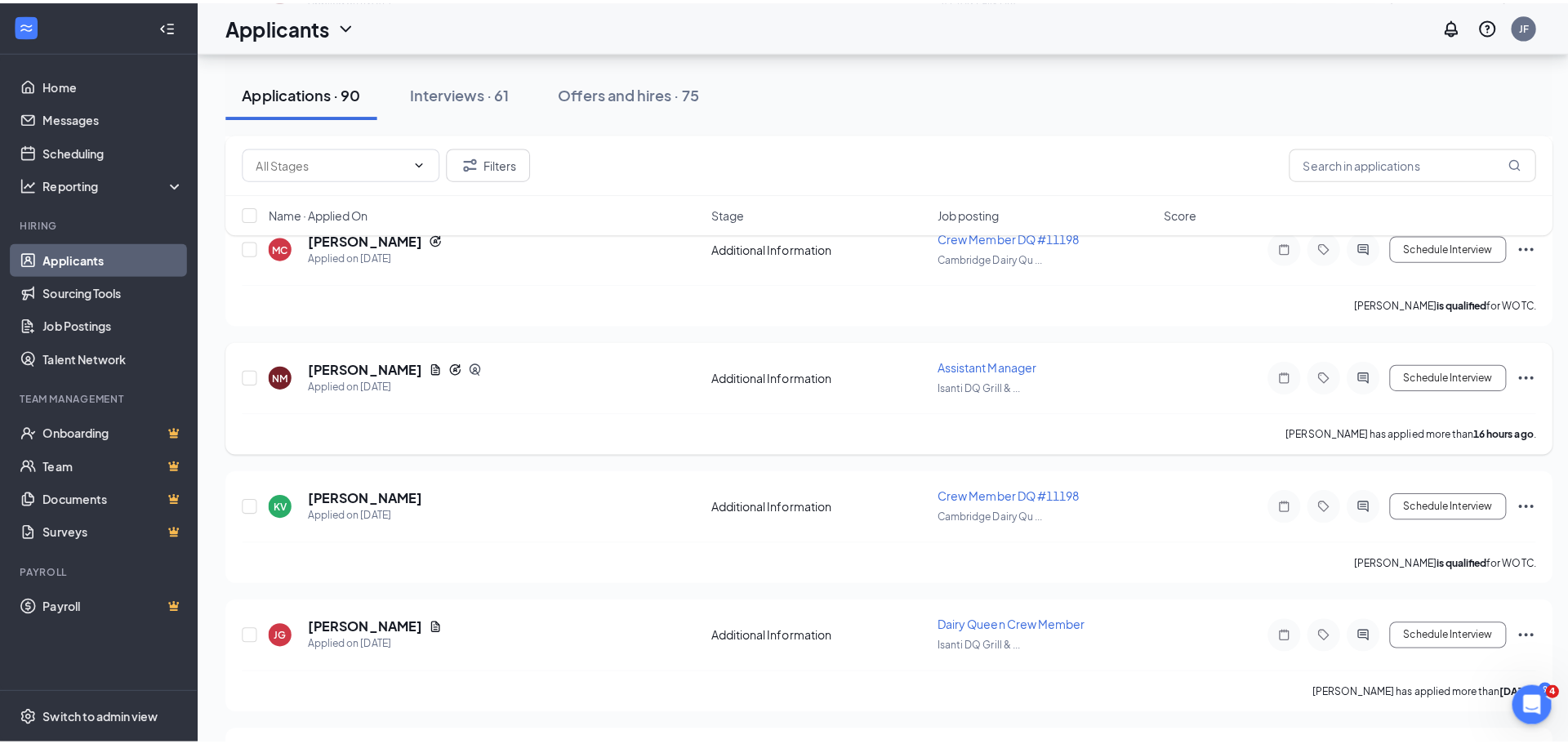
scroll to position [1280, 0]
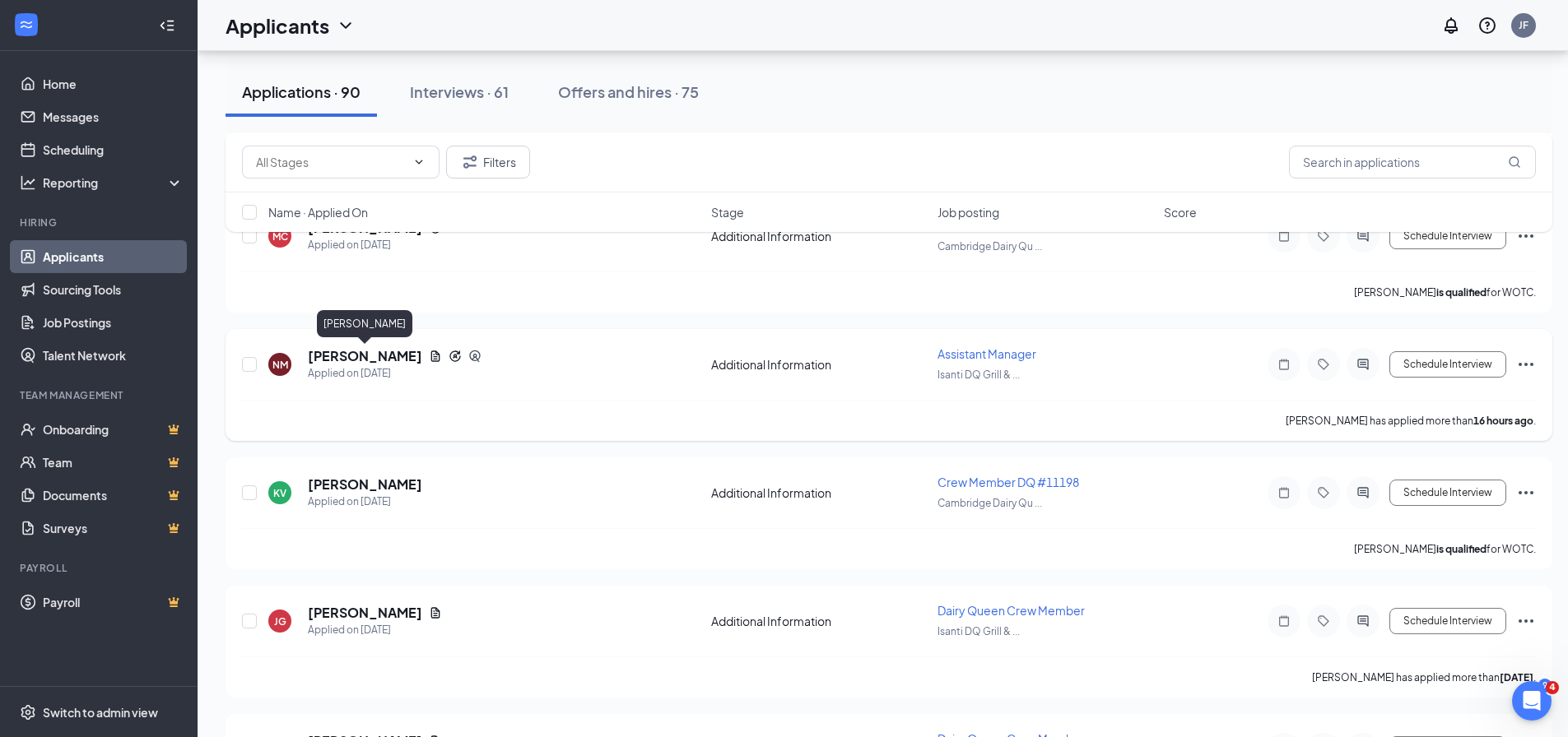
click at [390, 354] on h5 "[PERSON_NAME]" at bounding box center [365, 355] width 114 height 18
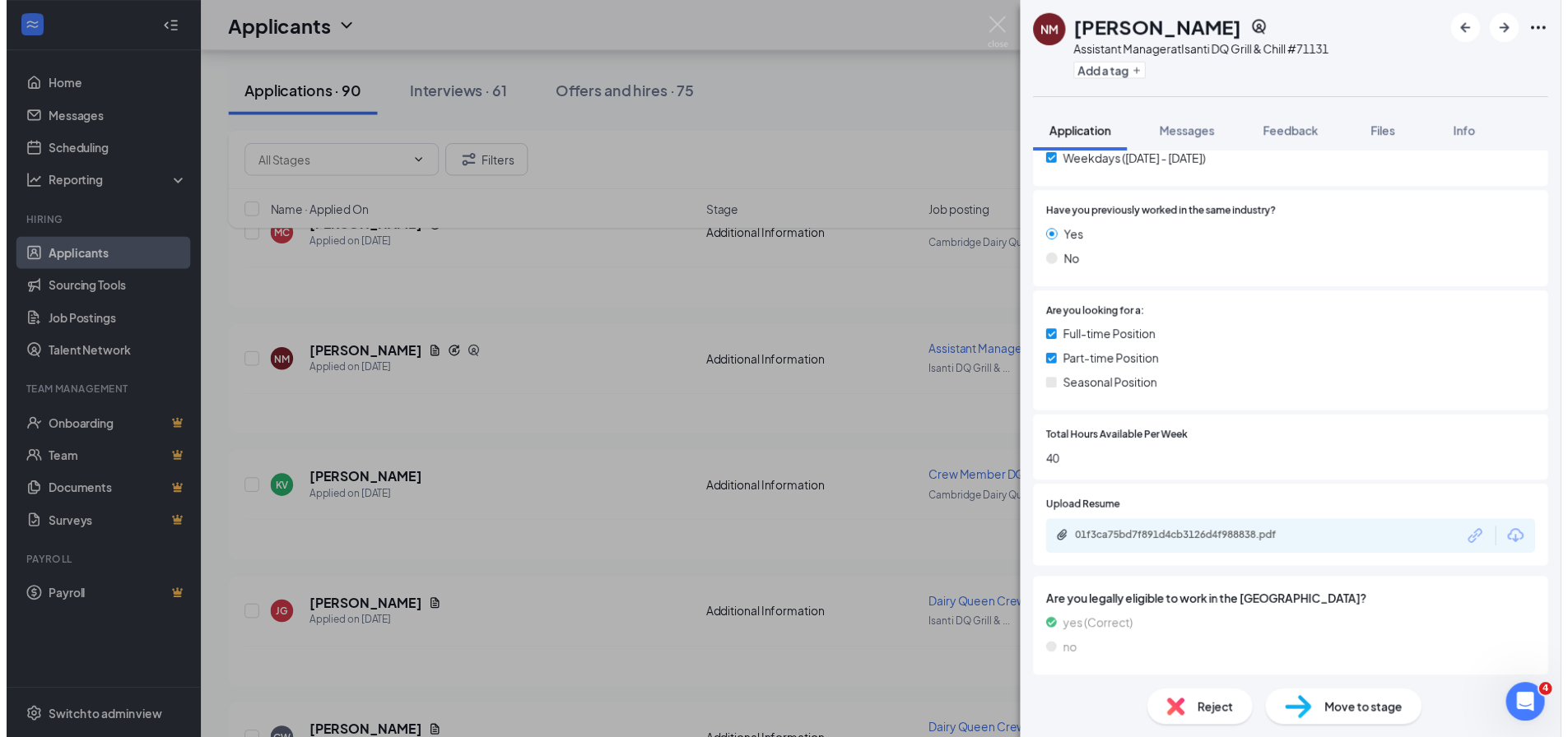
scroll to position [631, 0]
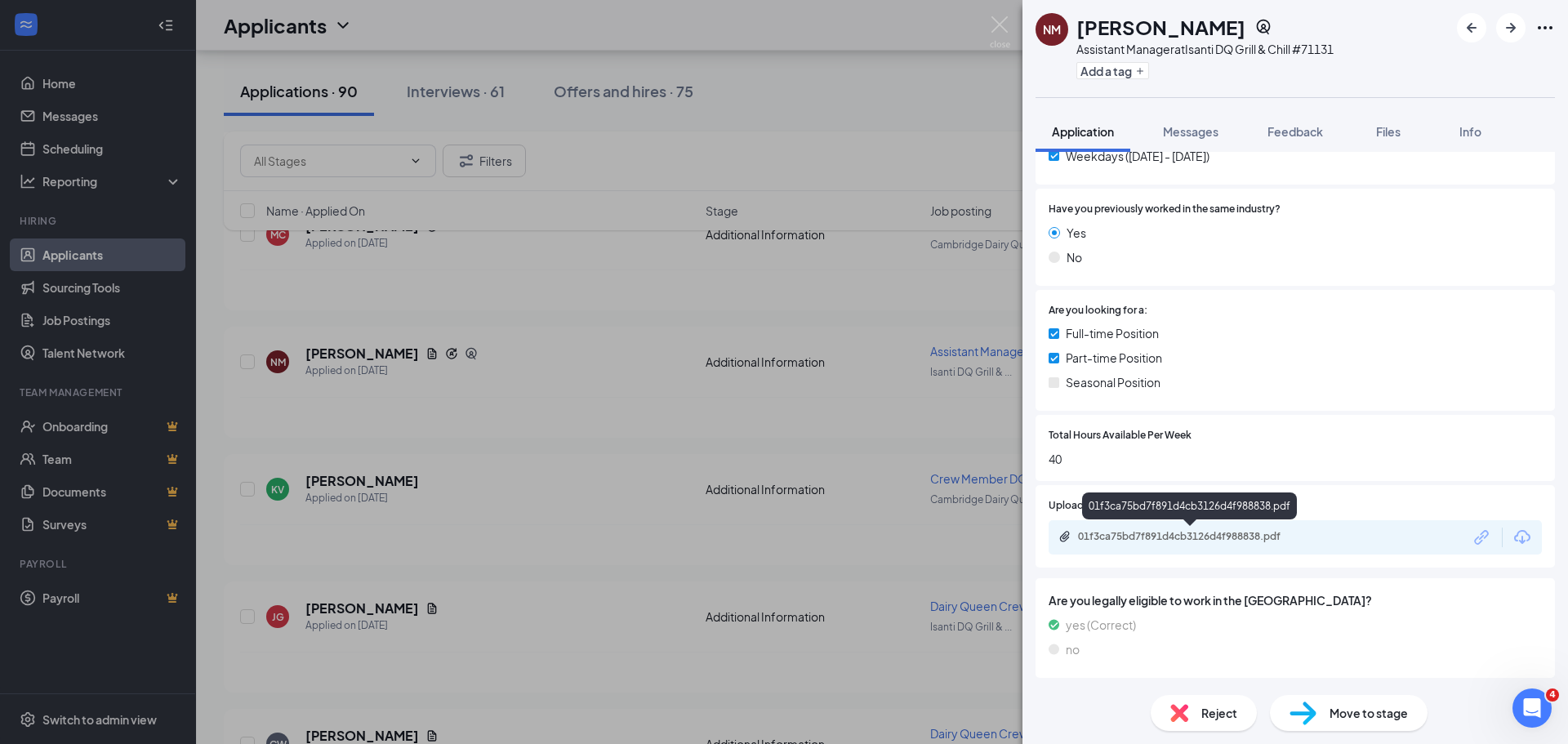
click at [1158, 539] on div "01f3ca75bd7f891d4cb3126d4f988838.pdf" at bounding box center [1192, 537] width 228 height 13
click at [512, 511] on div "NM [PERSON_NAME] Assistant Manager at Isanti DQ Grill & Chill #71131 Add a tag …" at bounding box center [784, 372] width 1568 height 744
